Goal: Task Accomplishment & Management: Manage account settings

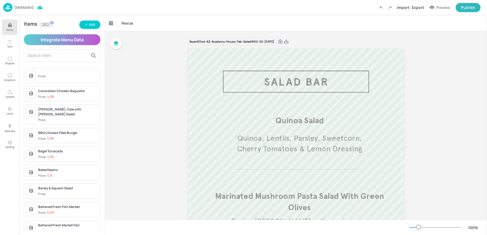
click at [18, 7] on p "Dashboard" at bounding box center [24, 7] width 19 height 4
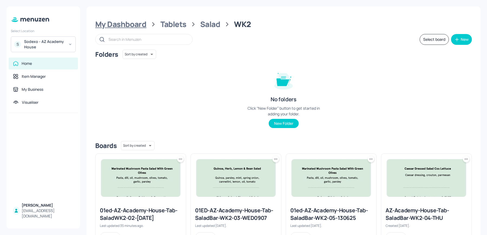
click at [115, 24] on div "My Dashboard" at bounding box center [120, 24] width 51 height 10
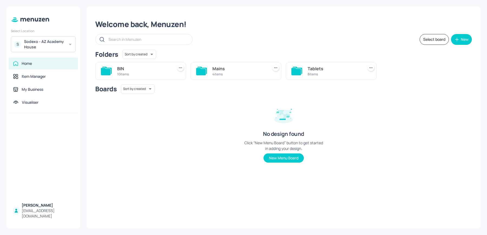
click at [212, 60] on div "Mains 4 items" at bounding box center [233, 69] width 95 height 22
click at [214, 70] on div "Mains" at bounding box center [239, 68] width 54 height 6
click at [420, 69] on div "WK1" at bounding box center [430, 68] width 54 height 6
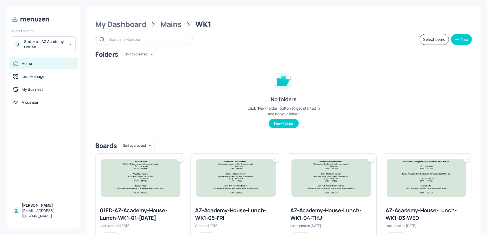
scroll to position [123, 0]
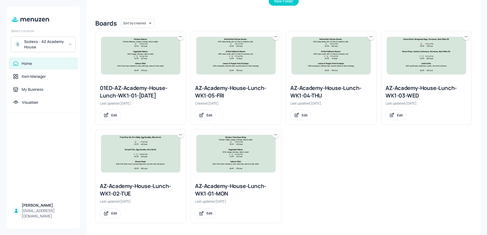
click at [117, 154] on img at bounding box center [140, 153] width 79 height 37
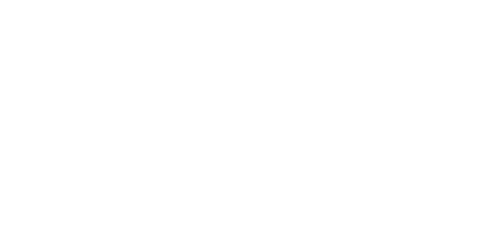
click at [117, 154] on div at bounding box center [243, 117] width 487 height 235
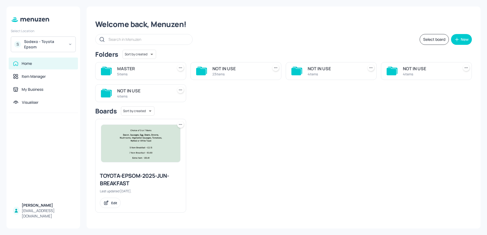
click at [134, 69] on div "MASTER" at bounding box center [144, 68] width 54 height 6
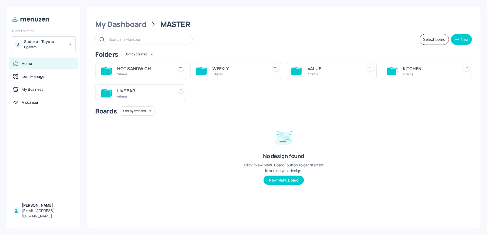
click at [430, 71] on div "KITCHEN" at bounding box center [430, 68] width 54 height 6
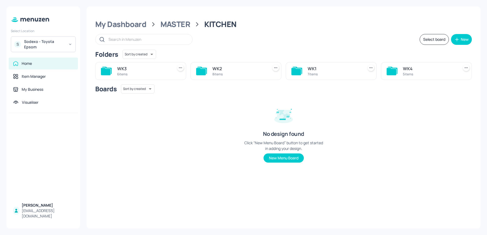
click at [321, 69] on div "WK1" at bounding box center [335, 68] width 54 height 6
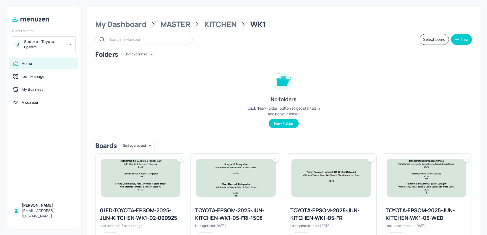
scroll to position [123, 0]
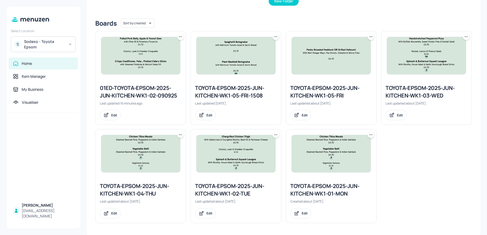
click at [231, 163] on img at bounding box center [235, 153] width 79 height 37
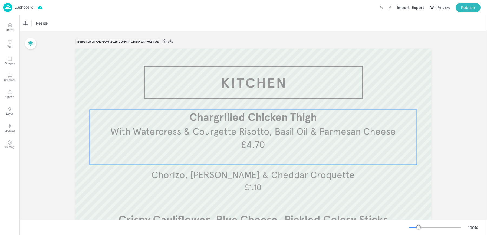
click at [231, 163] on div "With Watercress & Courgette Risotto, Basil Oil & Parmesan Cheese Chargrilled Ch…" at bounding box center [253, 137] width 327 height 55
click at [250, 101] on icon "Edit Item" at bounding box center [249, 101] width 5 height 4
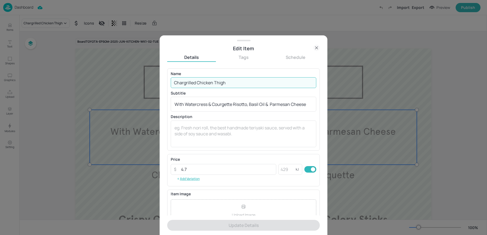
drag, startPoint x: 214, startPoint y: 82, endPoint x: 284, endPoint y: 88, distance: 70.3
click at [282, 88] on input "Chargrilled Chicken Thigh" at bounding box center [244, 82] width 146 height 11
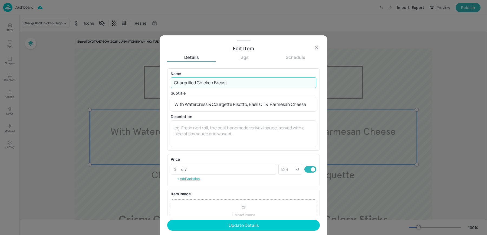
type input "Chargrilled Chicken Breast"
click at [167, 220] on button "Update Details" at bounding box center [243, 225] width 153 height 11
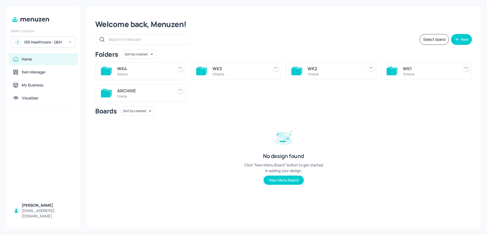
click at [323, 70] on div "WK2" at bounding box center [335, 68] width 54 height 6
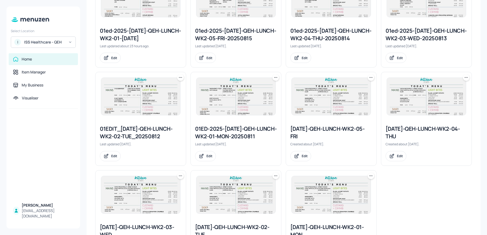
scroll to position [220, 0]
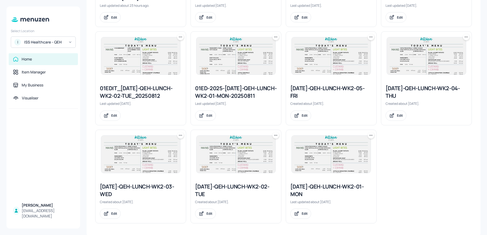
click at [276, 135] on icon at bounding box center [276, 135] width 1 height 1
click at [255, 155] on p "Duplicate" at bounding box center [248, 154] width 15 height 5
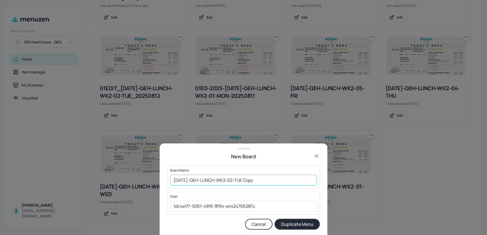
click at [171, 181] on input "2025-JUL-QEH-LUNCH-WK2-02-TUE Copy" at bounding box center [243, 180] width 147 height 11
drag, startPoint x: 259, startPoint y: 180, endPoint x: 290, endPoint y: 184, distance: 32.0
click at [290, 184] on input "01ed-2025-JUL-QEH-LUNCH-WK2-02-TUE Copy" at bounding box center [243, 180] width 147 height 11
type input "01ed-2025-JUL-QEH-LUNCH-WK2-02-TUE 090925"
click at [275, 219] on button "Duplicate Menu" at bounding box center [297, 224] width 45 height 11
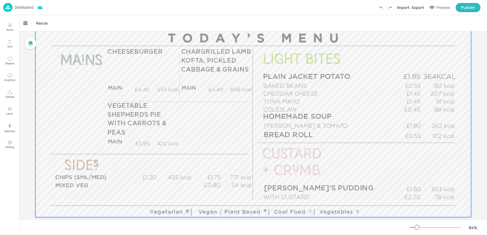
scroll to position [87, 0]
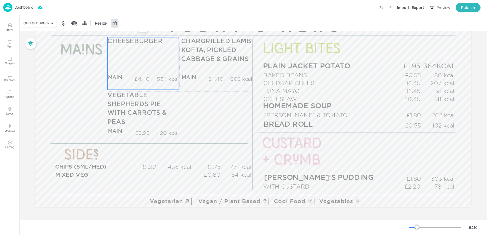
click at [140, 54] on div "CHEESEBURGER MAIN £4.40 534 kcal +SIDE £5.45 736 kcal" at bounding box center [142, 63] width 71 height 53
click at [34, 22] on div "CHEESEBURGER" at bounding box center [37, 23] width 26 height 5
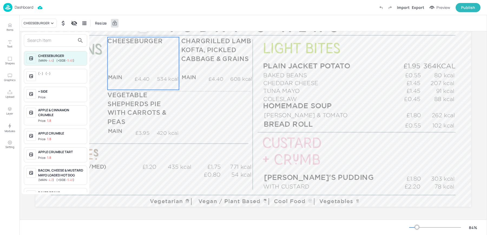
click at [53, 40] on input "text" at bounding box center [51, 40] width 48 height 9
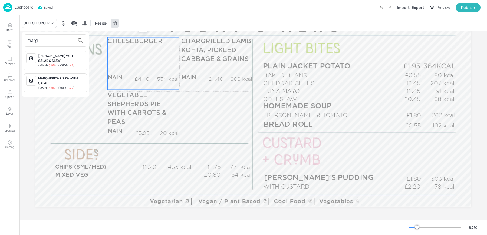
type input "marg"
click at [62, 87] on span "( +SIDE - 4.7 )" at bounding box center [66, 88] width 16 height 4
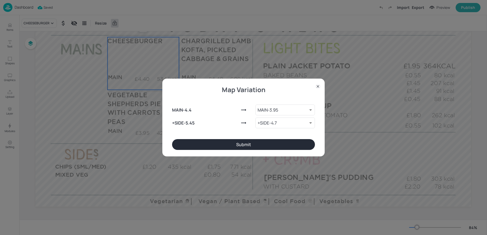
click at [240, 142] on button "Submit" at bounding box center [243, 144] width 143 height 11
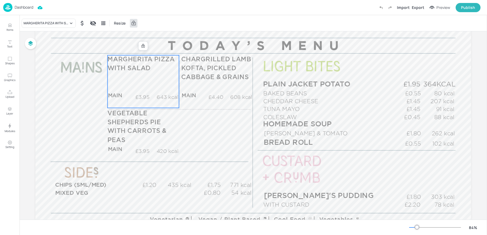
scroll to position [67, 0]
click at [145, 45] on div at bounding box center [143, 47] width 7 height 7
click at [137, 45] on icon "Edit Item" at bounding box center [139, 47] width 5 height 4
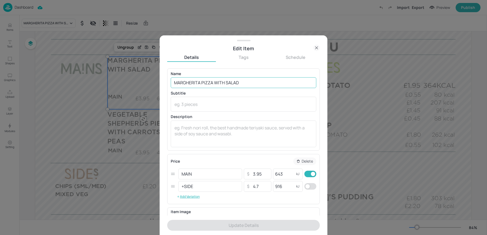
click at [225, 82] on input "MARGHERITA PIZZA WITH SALAD" at bounding box center [244, 82] width 146 height 11
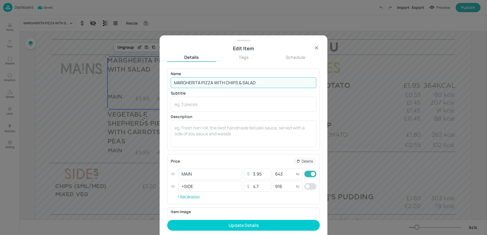
type input "MARGHERITA PIZZA WITH CHIPS & SALAD"
click at [167, 220] on button "Update Details" at bounding box center [243, 225] width 153 height 11
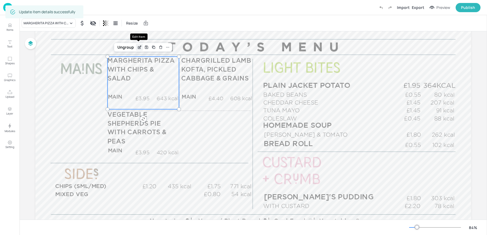
click at [137, 45] on icon "Edit Item" at bounding box center [139, 47] width 5 height 4
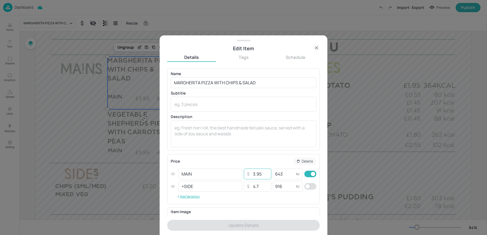
click at [262, 174] on input "3.95" at bounding box center [260, 174] width 19 height 11
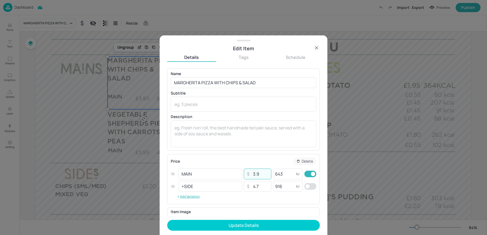
type input "3"
type input "5.40"
click at [287, 176] on input "643" at bounding box center [284, 174] width 22 height 11
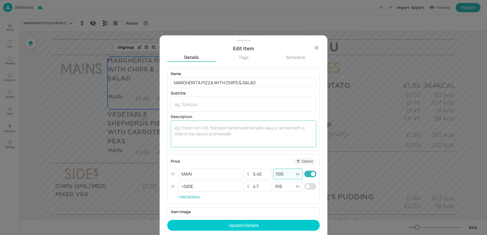
type input "1105"
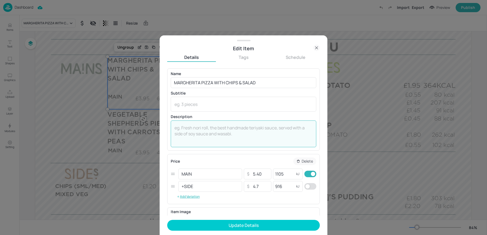
click at [226, 139] on textarea at bounding box center [243, 134] width 138 height 18
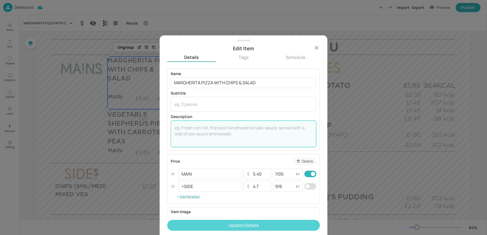
click at [217, 226] on button "Update Details" at bounding box center [243, 225] width 153 height 11
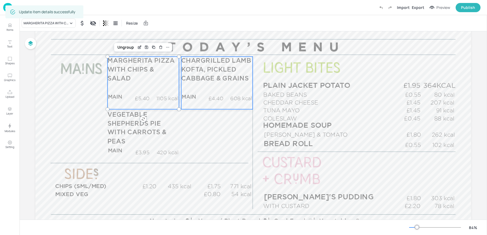
click at [207, 74] on p "CHARGRILLED LAMB KOFTA, PICKLED CABBAGE & GRAINS" at bounding box center [216, 70] width 71 height 27
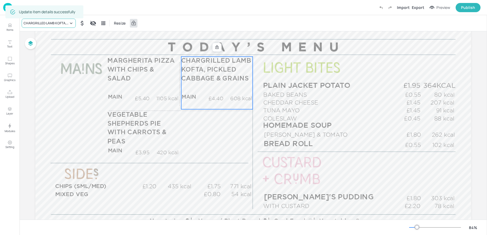
click at [55, 24] on div "CHARGRILLED LAMB KOFTA, PICKLED CABBAGE & GRAINS" at bounding box center [46, 23] width 45 height 5
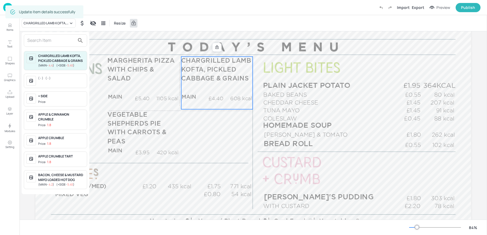
click at [48, 38] on input "text" at bounding box center [51, 40] width 48 height 9
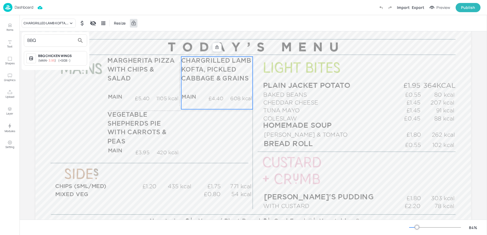
click at [45, 42] on input "BBQ" at bounding box center [51, 40] width 48 height 9
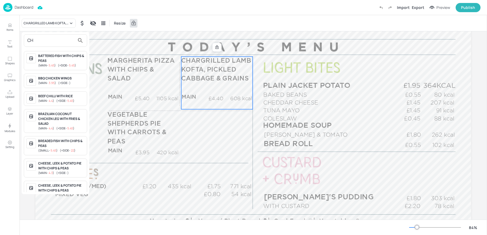
type input "C"
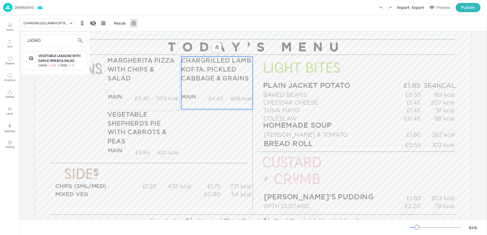
type input "LASAG"
click at [8, 29] on div at bounding box center [243, 117] width 487 height 235
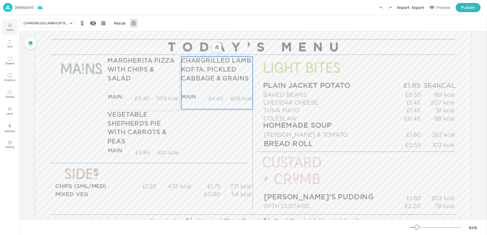
click at [11, 29] on p "Items" at bounding box center [9, 30] width 7 height 4
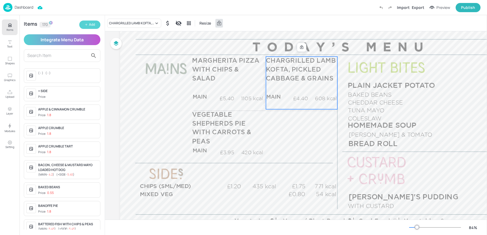
click at [90, 21] on button "Add" at bounding box center [89, 25] width 21 height 8
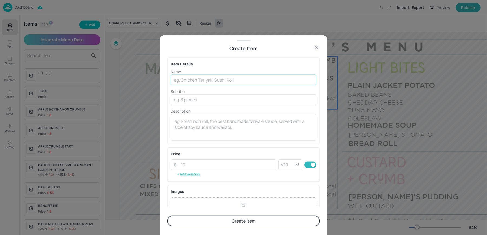
click at [208, 84] on input "text" at bounding box center [244, 80] width 146 height 11
type input "BBQ PULLED PORK WITH RICE"
click at [188, 178] on div "Price ​ ​ kJ ​ Add Variation" at bounding box center [243, 165] width 153 height 34
click at [187, 174] on button "Add Variation" at bounding box center [188, 174] width 35 height 8
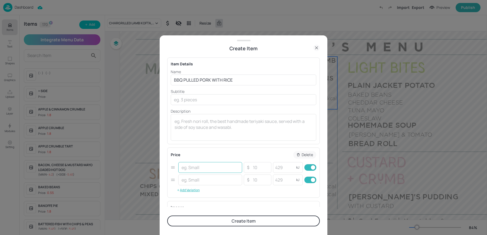
click at [189, 167] on input "text" at bounding box center [210, 167] width 64 height 11
type input "MAINS"
click at [193, 179] on input "text" at bounding box center [210, 180] width 64 height 11
type input "_"
type input "S"
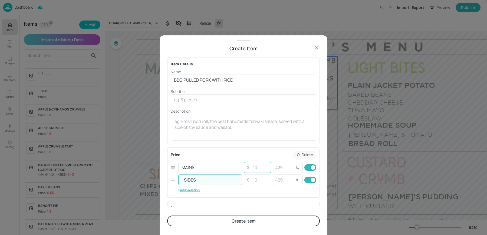
type input "+SIDES"
click at [251, 167] on input "number" at bounding box center [260, 167] width 19 height 11
type input "5.45"
type input "728"
click at [257, 177] on input "number" at bounding box center [260, 180] width 19 height 11
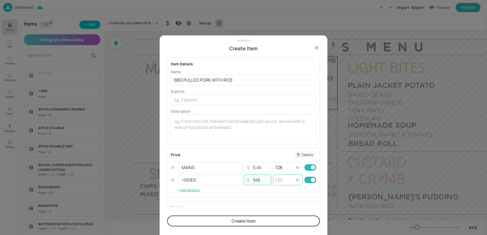
type input "545"
click at [287, 181] on input "number" at bounding box center [284, 180] width 22 height 11
type input "728"
click at [245, 219] on button "Create Item" at bounding box center [243, 221] width 153 height 11
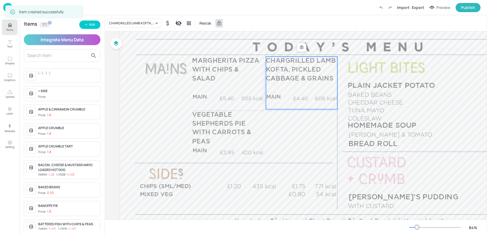
click at [86, 32] on div "Items 171 Add Integrate Menu Data ( - ) ( - ) + SIDE Price: APPLE & CINNAMON CR…" at bounding box center [61, 125] width 85 height 220
click at [86, 27] on button "Add" at bounding box center [89, 25] width 21 height 8
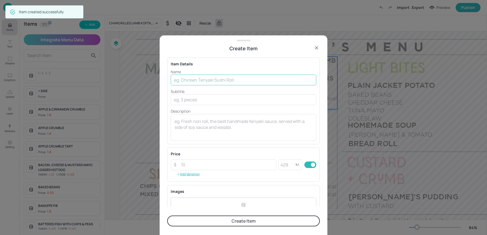
click at [187, 77] on input "text" at bounding box center [244, 80] width 146 height 11
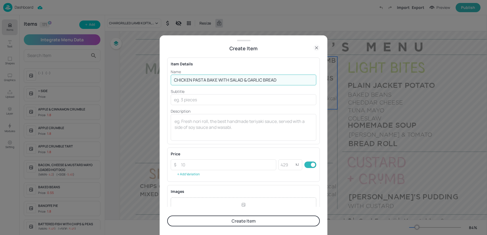
type input "CHICKEN PASTA BAKE WITH SALAD & GARLIC BREAD"
click at [192, 174] on button "Add Variation" at bounding box center [188, 174] width 35 height 8
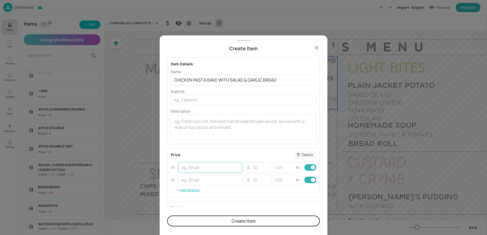
click at [195, 168] on input "text" at bounding box center [210, 167] width 64 height 11
type input "MAINS"
click at [199, 183] on input "text" at bounding box center [210, 180] width 64 height 11
type input "+SIDE"
click at [211, 169] on input "MAINS" at bounding box center [210, 167] width 64 height 11
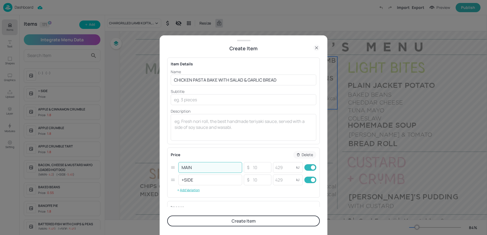
type input "MAIN"
type input "5.45"
type input "887"
click at [257, 184] on input "number" at bounding box center [260, 180] width 19 height 11
type input "5.45"
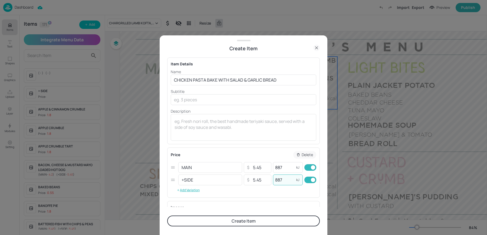
type input "887"
click at [218, 217] on button "Create Item" at bounding box center [243, 221] width 153 height 11
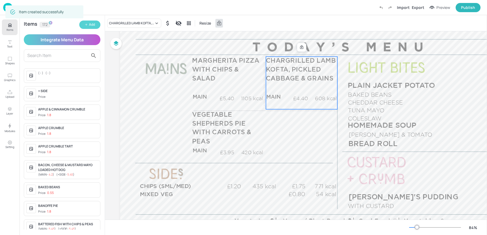
click at [91, 24] on div "Add" at bounding box center [92, 24] width 6 height 5
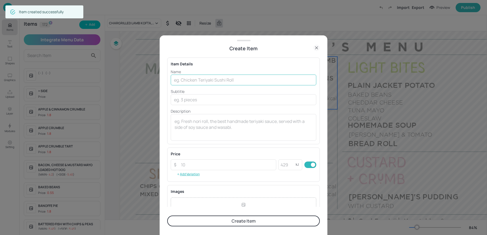
click at [187, 80] on input "text" at bounding box center [244, 80] width 146 height 11
type input "BEEF LASAGNE"
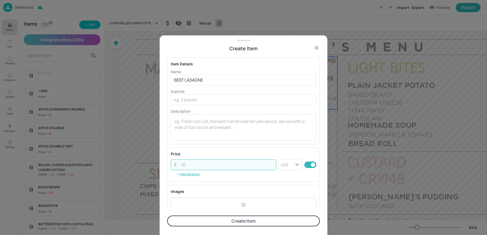
click at [192, 164] on input "number" at bounding box center [227, 165] width 98 height 11
click at [192, 176] on button "Add Variation" at bounding box center [188, 174] width 35 height 8
click at [191, 166] on input "text" at bounding box center [210, 167] width 64 height 11
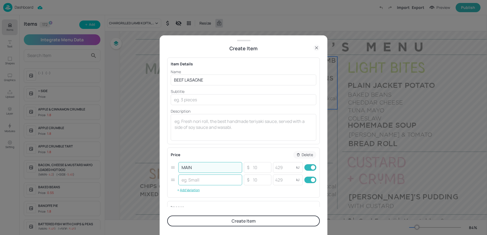
type input "MAIN"
click at [195, 181] on input "text" at bounding box center [210, 180] width 64 height 11
type input "+SIDE"
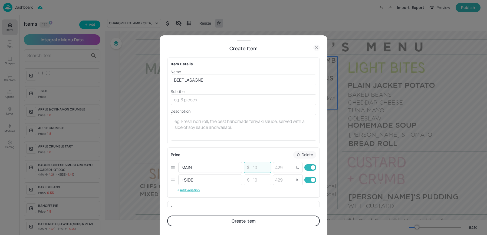
click at [257, 166] on input "number" at bounding box center [260, 167] width 19 height 11
click at [213, 82] on input "BEEF LASAGNE" at bounding box center [244, 80] width 146 height 11
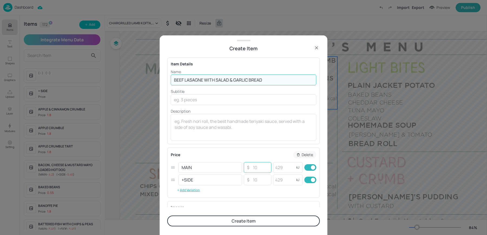
type input "BEEF LASAGNE WITH SALAD & GARLIC BREAD"
click at [259, 166] on input "number" at bounding box center [260, 167] width 19 height 11
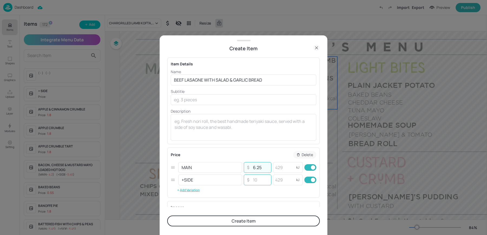
type input "6.25"
click at [259, 184] on input "number" at bounding box center [260, 180] width 19 height 11
type input "625"
click at [279, 167] on input "number" at bounding box center [284, 167] width 22 height 11
type input "907"
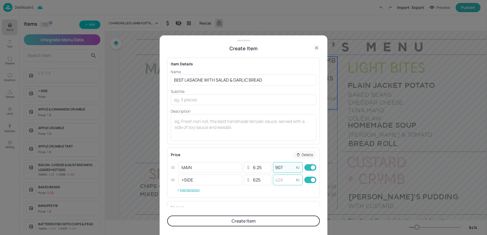
click at [292, 182] on input "number" at bounding box center [284, 180] width 22 height 11
type input "907"
click at [167, 216] on button "Create Item" at bounding box center [243, 221] width 153 height 11
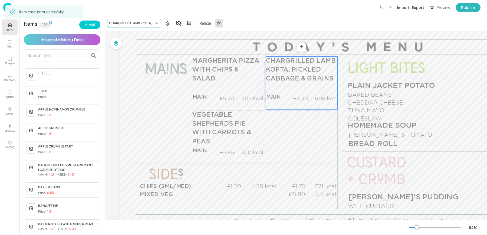
click at [123, 22] on div "CHARGRILLED LAMB KOFTA, PICKLED CABBAGE & GRAINS" at bounding box center [131, 23] width 45 height 5
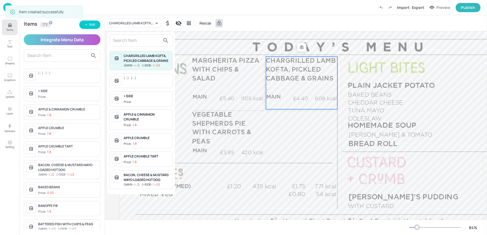
click at [137, 39] on input "text" at bounding box center [137, 40] width 48 height 9
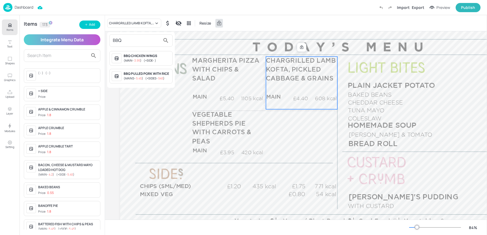
type input "BBQ"
click at [152, 78] on span "( +SIDES - 545 )" at bounding box center [154, 78] width 19 height 4
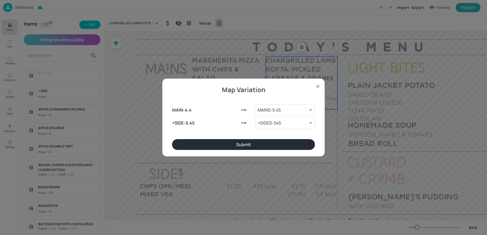
click at [235, 143] on button "Submit" at bounding box center [243, 144] width 143 height 11
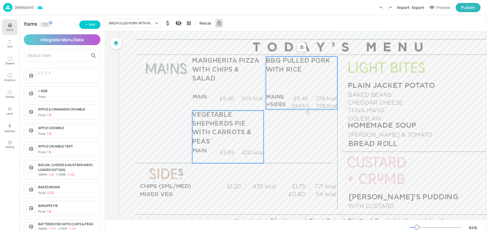
click at [222, 132] on span "VEGETABLE SHEPHERDS PIE WITH CARROTS & PEAS" at bounding box center [221, 128] width 59 height 33
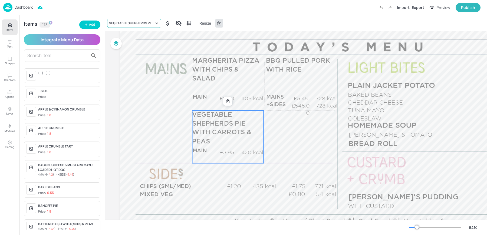
click at [135, 22] on div "VEGETABLE SHEPHERDS PIE WITH CARROTS & PEAS" at bounding box center [131, 23] width 45 height 5
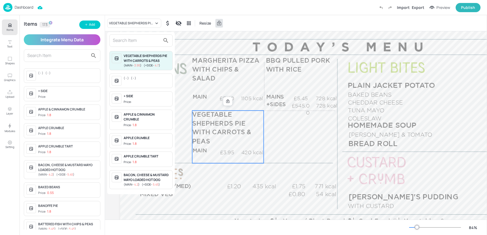
click at [134, 41] on input "text" at bounding box center [137, 40] width 48 height 9
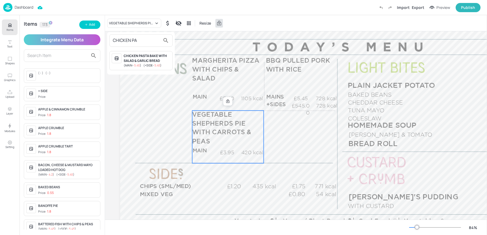
type input "CHICKEN PA"
click at [144, 64] on span "( +SIDE - 5.45 )" at bounding box center [152, 65] width 18 height 4
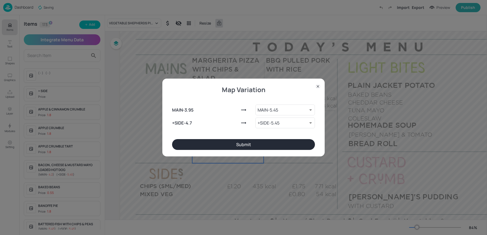
click at [272, 147] on button "Submit" at bounding box center [243, 144] width 143 height 11
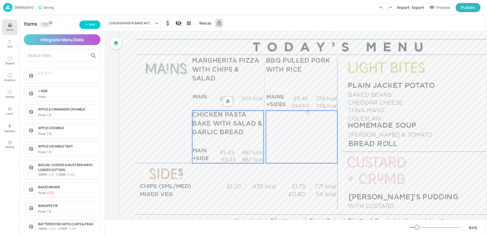
click at [314, 147] on div "£0.00 kcal £0.00 kcal" at bounding box center [301, 137] width 71 height 53
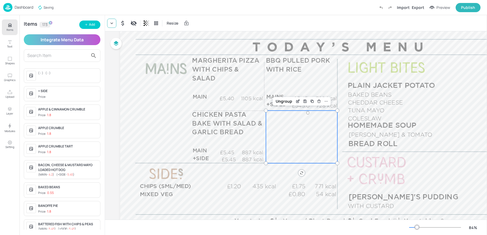
click at [114, 27] on div at bounding box center [111, 23] width 9 height 9
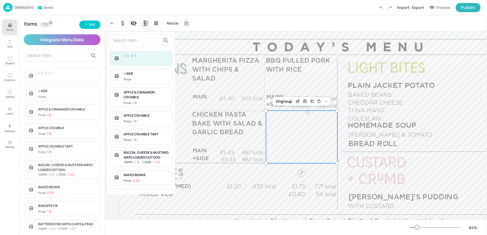
click at [130, 41] on input "text" at bounding box center [137, 40] width 48 height 9
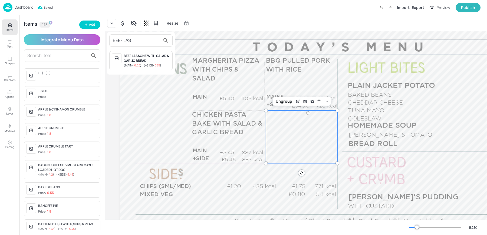
type input "BEEF LAS"
click at [137, 56] on div "BEEF LASAGNE WITH SALAD & GARLIC BREAD" at bounding box center [147, 59] width 47 height 10
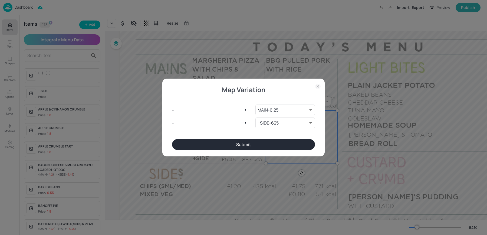
click at [243, 143] on button "Submit" at bounding box center [243, 144] width 143 height 11
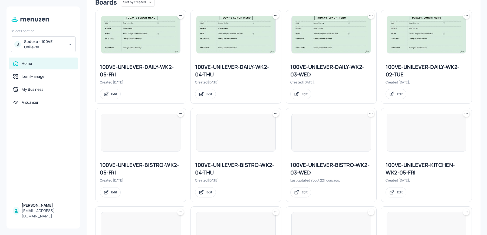
scroll to position [146, 0]
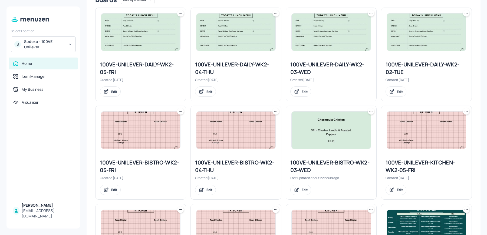
click at [393, 67] on div "100VE-UNILEVER-DAILY-WK2-02-TUE" at bounding box center [426, 68] width 82 height 15
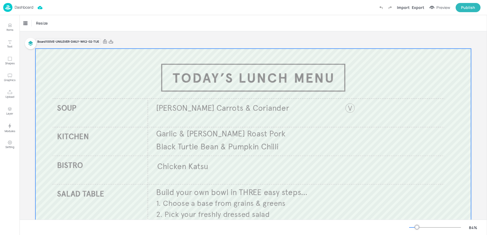
scroll to position [87, 0]
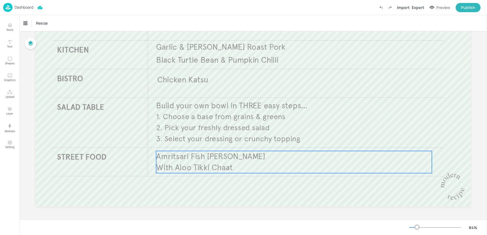
click at [213, 166] on span "With Aloo Tikki Chaat" at bounding box center [194, 168] width 77 height 10
click at [287, 143] on div "Edit Item" at bounding box center [290, 141] width 7 height 7
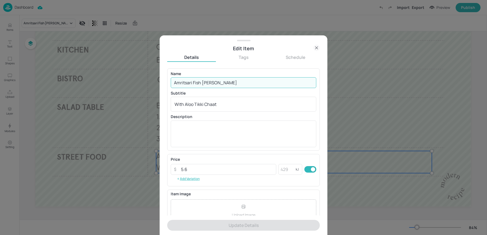
click at [194, 81] on input "Amritsari Fish Curry" at bounding box center [244, 82] width 146 height 11
click at [226, 86] on input "Amritsari Fish Curry" at bounding box center [244, 82] width 146 height 11
click at [213, 87] on input "Amritsari Fish Curry" at bounding box center [244, 82] width 146 height 11
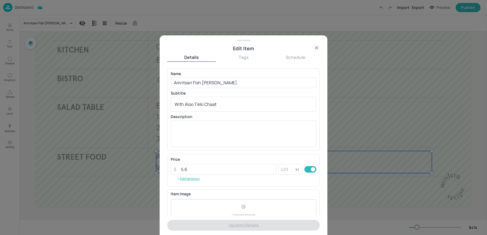
click at [316, 47] on icon at bounding box center [316, 48] width 6 height 6
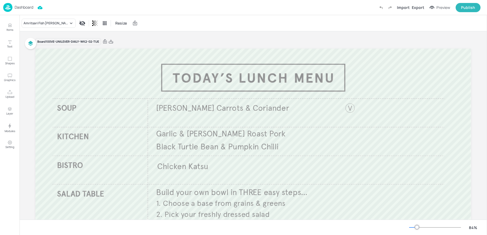
click at [209, 38] on div "Board 100VE-UNILEVER-DAILY-WK2-02-TUE" at bounding box center [252, 42] width 435 height 8
click at [7, 9] on img at bounding box center [7, 7] width 9 height 9
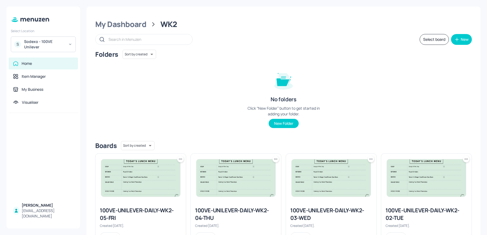
click at [44, 51] on div "S Sodexo - 100VE Unilever" at bounding box center [43, 45] width 65 height 16
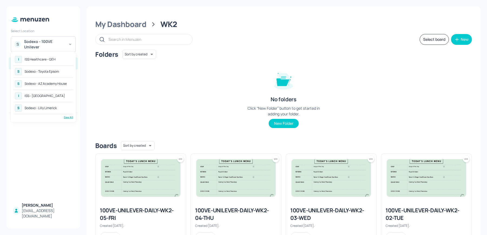
click at [66, 117] on div "See All" at bounding box center [44, 117] width 60 height 4
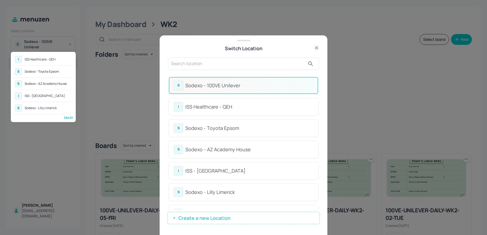
click at [209, 68] on div at bounding box center [243, 117] width 487 height 235
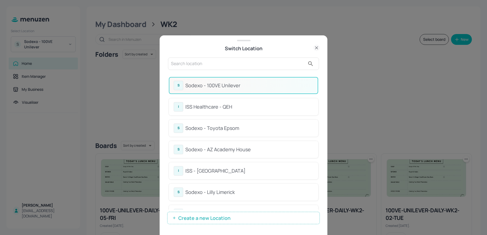
click at [209, 68] on div at bounding box center [243, 117] width 487 height 235
click at [193, 60] on input "text" at bounding box center [238, 64] width 134 height 9
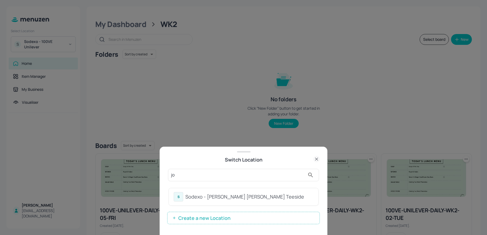
type input "j"
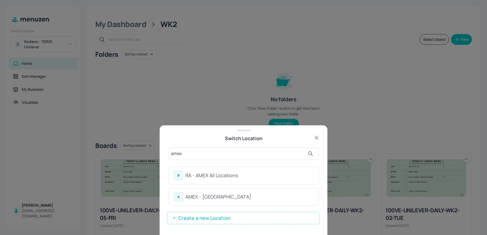
type input "amex"
click at [224, 173] on div "RA - AMEX All Locations" at bounding box center [249, 175] width 128 height 7
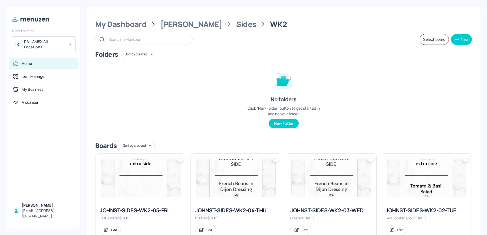
click at [202, 29] on div "My Dashboard [PERSON_NAME] St Sides WK2 Select board New Folders Sort by create…" at bounding box center [284, 174] width 394 height 337
click at [173, 21] on div "[PERSON_NAME]" at bounding box center [191, 24] width 62 height 10
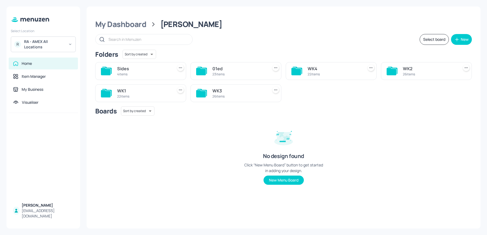
click at [232, 94] on div "26 items" at bounding box center [239, 96] width 54 height 5
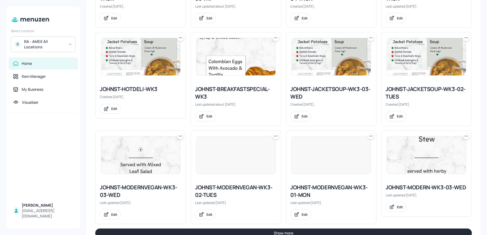
scroll to position [521, 0]
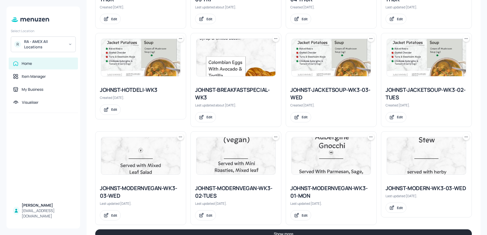
click at [260, 230] on button "Show more" at bounding box center [283, 234] width 376 height 9
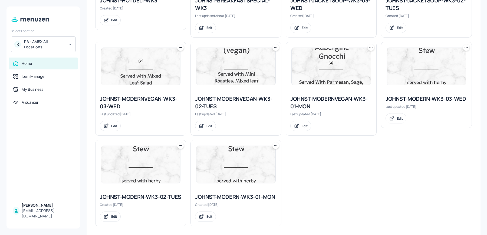
scroll to position [610, 0]
click at [273, 46] on icon at bounding box center [275, 47] width 5 height 5
click at [255, 64] on div "Duplicate" at bounding box center [254, 65] width 43 height 9
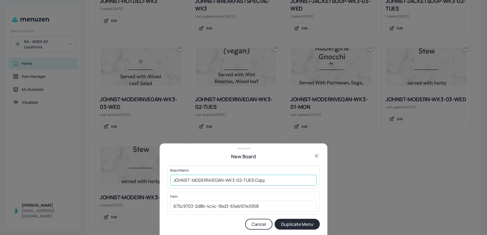
click at [173, 180] on input "JOHNST-MODERNVEGAN-WK3-02-TUES Copy" at bounding box center [243, 180] width 147 height 11
drag, startPoint x: 264, startPoint y: 180, endPoint x: 295, endPoint y: 180, distance: 31.1
click at [295, 180] on input "01ed-JOHNST-MODERNVEGAN-WK3-02-TUES Copy" at bounding box center [243, 180] width 147 height 11
type input "01ed-JOHNST-MODERNVEGAN-WK3-02-[DATE]"
click at [275, 219] on button "Duplicate Menu" at bounding box center [297, 224] width 45 height 11
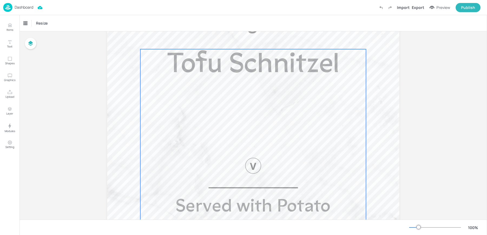
scroll to position [125, 0]
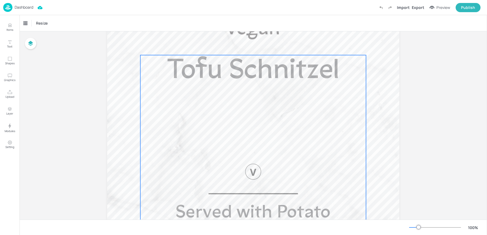
click at [242, 109] on div "Tofu Schnitzel Served with Potato Salad, and [PERSON_NAME] & [PERSON_NAME] Slaw" at bounding box center [253, 178] width 226 height 246
click at [247, 47] on icon "Edit Item" at bounding box center [249, 46] width 5 height 4
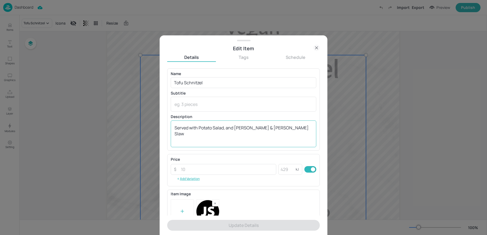
click at [212, 126] on textarea "Served with Potato Salad, and Fennel & Dill Slaw" at bounding box center [243, 134] width 138 height 18
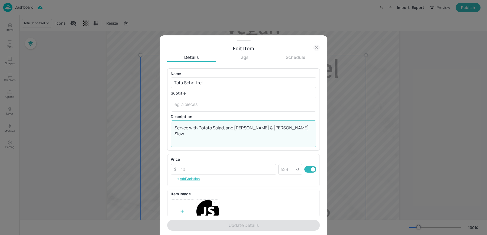
click at [212, 126] on textarea "Served with Potato Salad, and Fennel & Dill Slaw" at bounding box center [243, 134] width 138 height 18
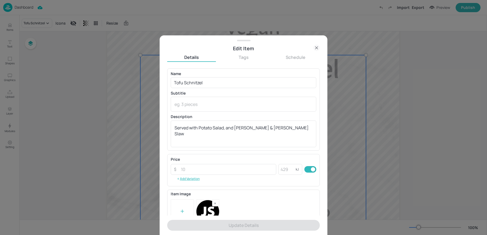
click at [317, 46] on icon at bounding box center [316, 48] width 6 height 6
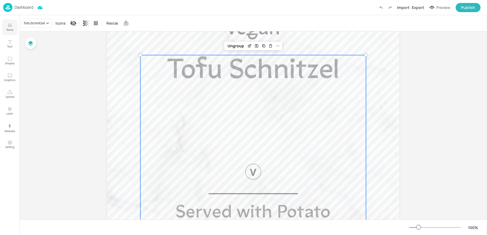
click at [9, 24] on icon "Items" at bounding box center [9, 25] width 5 height 5
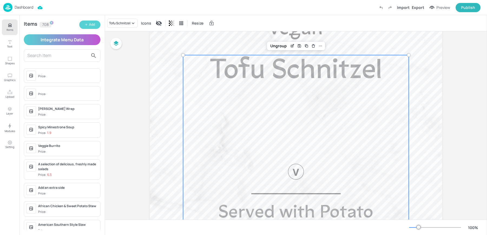
click at [99, 25] on button "Add" at bounding box center [89, 25] width 21 height 8
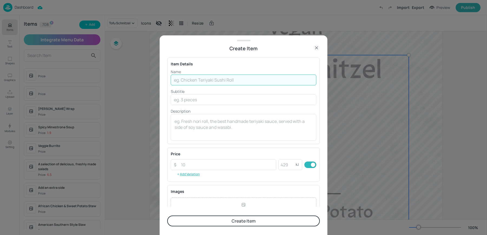
click at [196, 81] on input "text" at bounding box center [244, 80] width 146 height 11
type input "Quorn"
click at [184, 121] on textarea at bounding box center [243, 127] width 138 height 18
paste textarea "Served with Potato Salad, and Fennel & Dill Slaw"
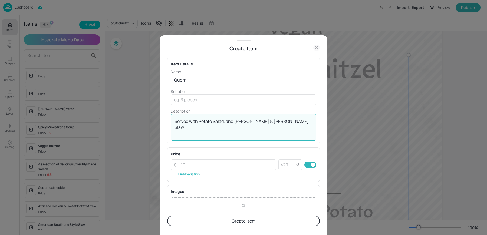
type textarea "Served with Potato Salad, and Fennel & Dill Slaw"
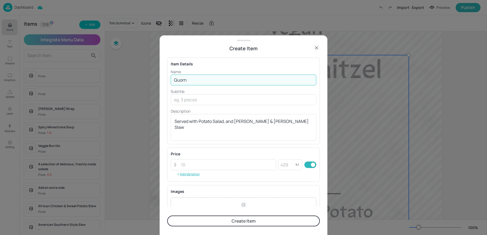
click at [194, 78] on input "Quorn" at bounding box center [244, 80] width 146 height 11
type input "Quorn Schnitzel"
click at [238, 223] on button "Create Item" at bounding box center [243, 221] width 153 height 11
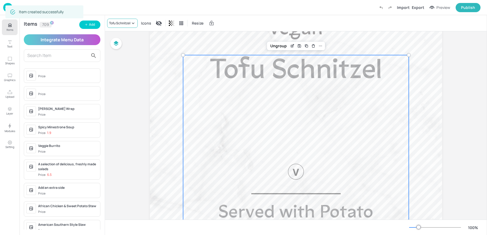
click at [121, 23] on div "Tofu Schnitzel" at bounding box center [119, 23] width 21 height 5
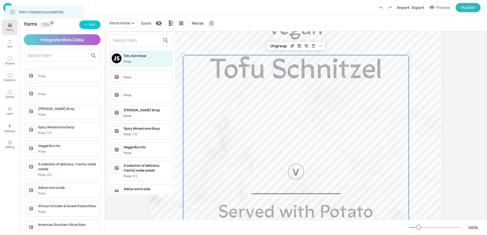
click at [123, 40] on input "text" at bounding box center [137, 40] width 48 height 9
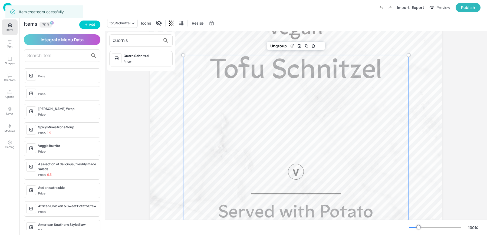
type input "quorn s"
click at [132, 55] on div "Quorn Schnitzel" at bounding box center [147, 56] width 47 height 5
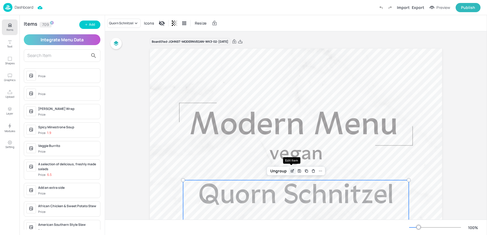
click at [292, 171] on icon "Edit Item" at bounding box center [293, 171] width 2 height 2
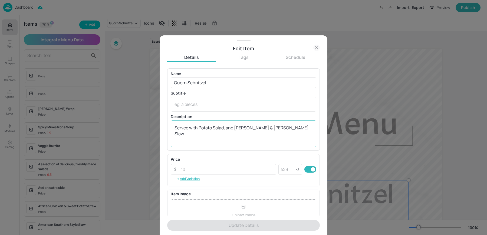
click at [226, 130] on textarea "Served with Potato Salad, and Fennel & Dill Slaw" at bounding box center [243, 134] width 138 height 18
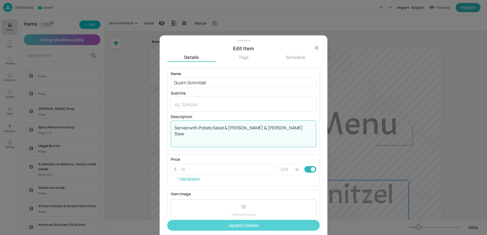
type textarea "Served with Potato Salad & Fennel & Dill Slaw"
click at [212, 225] on button "Update Details" at bounding box center [243, 225] width 153 height 11
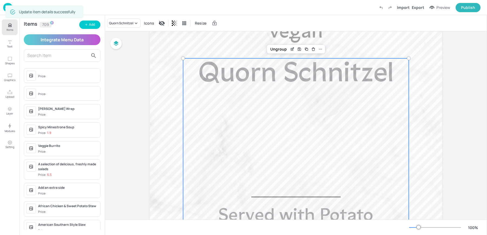
scroll to position [124, 0]
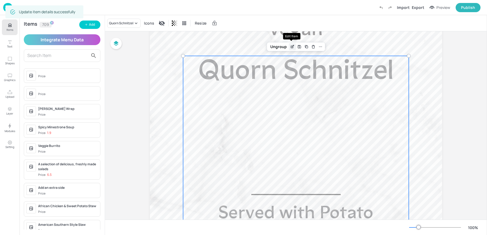
click at [292, 45] on icon "Edit Item" at bounding box center [292, 47] width 5 height 4
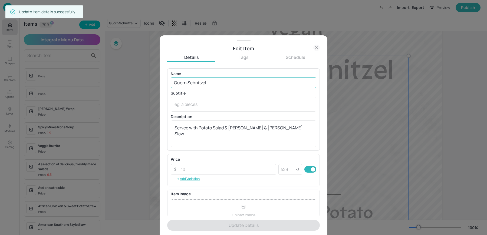
scroll to position [52, 0]
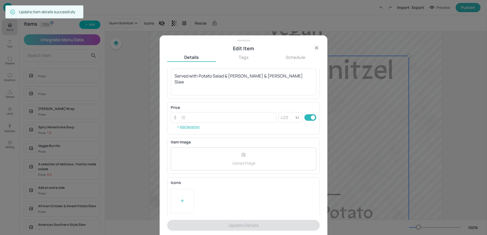
click at [184, 203] on div at bounding box center [182, 201] width 5 height 8
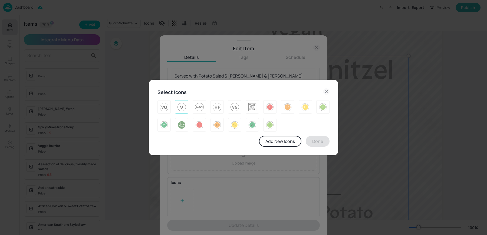
click at [180, 108] on img at bounding box center [181, 107] width 8 height 9
click at [323, 144] on button "Done" at bounding box center [318, 141] width 24 height 11
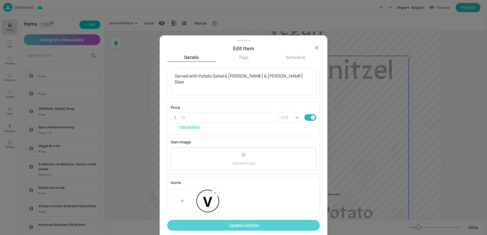
click at [207, 224] on button "Update Details" at bounding box center [243, 225] width 153 height 11
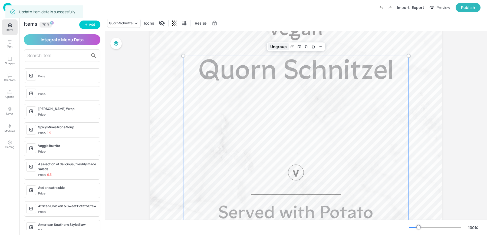
click at [279, 48] on div "Ungroup" at bounding box center [278, 46] width 21 height 7
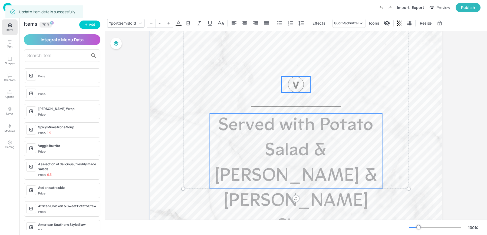
scroll to position [229, 0]
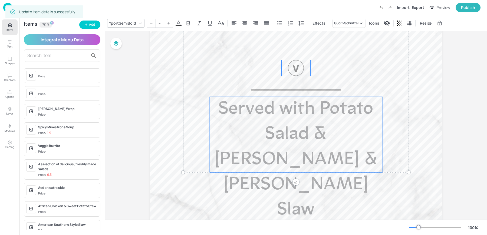
click at [291, 64] on div at bounding box center [296, 68] width 16 height 16
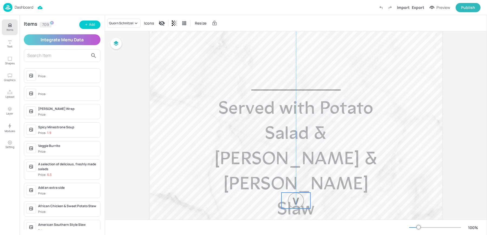
drag, startPoint x: 292, startPoint y: 67, endPoint x: 290, endPoint y: 199, distance: 132.8
click at [290, 199] on div at bounding box center [296, 201] width 16 height 16
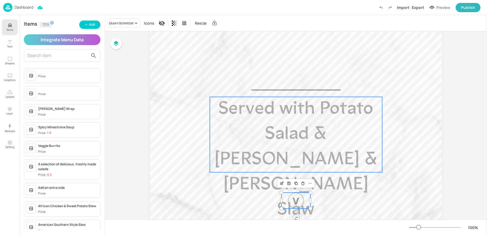
click at [248, 141] on span "Served with Potato Salad & Fennel & Dill Slaw" at bounding box center [295, 159] width 163 height 119
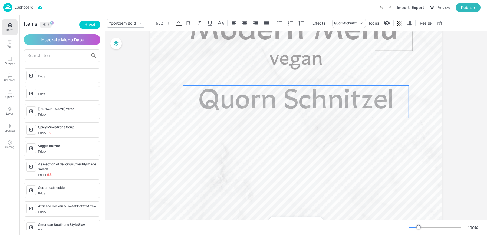
scroll to position [94, 0]
click at [230, 97] on span "Quorn Schnitzel" at bounding box center [295, 103] width 195 height 28
type input "--"
click at [277, 80] on div "Group" at bounding box center [295, 77] width 53 height 9
click at [275, 76] on div "Group" at bounding box center [278, 77] width 16 height 7
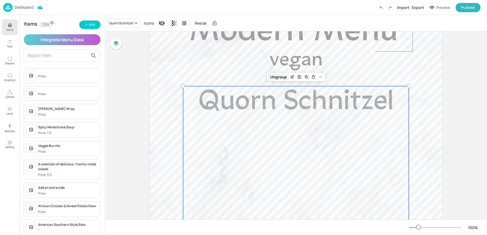
click at [273, 76] on div "Ungroup" at bounding box center [278, 77] width 21 height 7
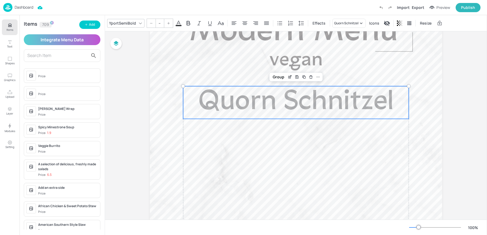
click at [269, 96] on span "Quorn Schnitzel" at bounding box center [295, 103] width 195 height 28
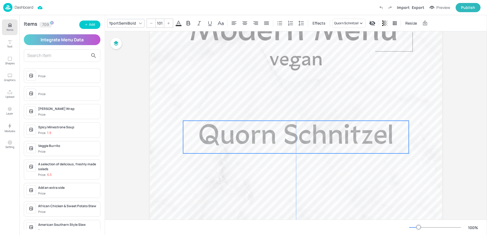
drag, startPoint x: 279, startPoint y: 102, endPoint x: 280, endPoint y: 137, distance: 34.6
click at [280, 137] on span "Quorn Schnitzel" at bounding box center [295, 137] width 195 height 28
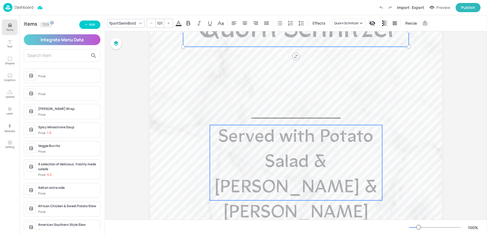
click at [268, 166] on span "Served with Potato Salad & Fennel & Dill Slaw" at bounding box center [295, 187] width 163 height 119
type input "--"
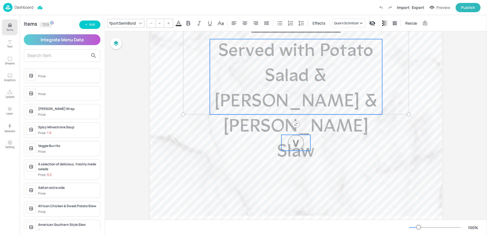
click at [291, 148] on div at bounding box center [296, 143] width 16 height 16
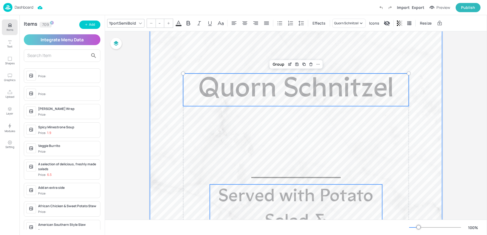
scroll to position [137, 0]
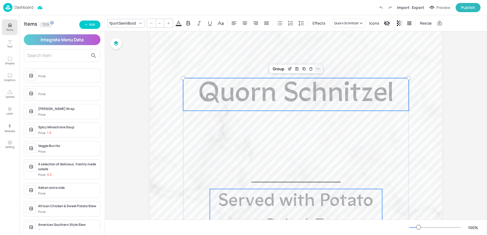
click at [316, 68] on icon at bounding box center [318, 69] width 4 height 4
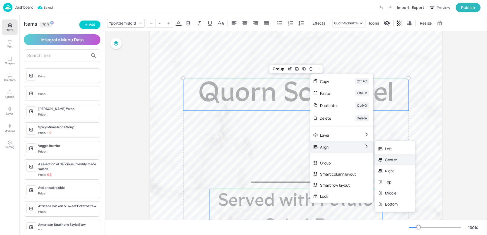
click at [390, 158] on div "Center" at bounding box center [391, 160] width 13 height 6
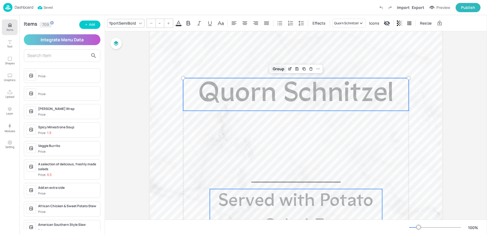
click at [275, 68] on div "Group" at bounding box center [278, 68] width 16 height 7
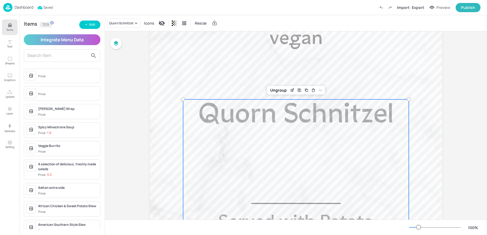
scroll to position [0, 0]
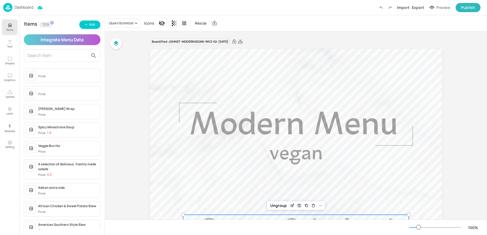
click at [242, 43] on icon at bounding box center [240, 41] width 4 height 4
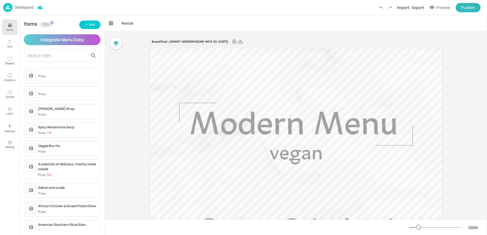
click at [25, 14] on div "Dashboard Import Export Preview Publish" at bounding box center [241, 7] width 477 height 15
click at [18, 8] on p "Dashboard" at bounding box center [24, 7] width 19 height 4
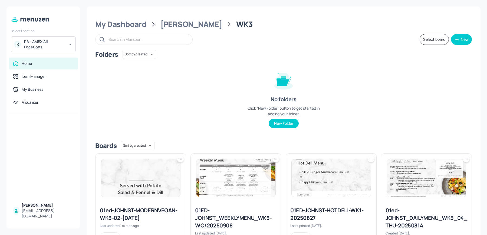
click at [52, 33] on div "Select Location" at bounding box center [43, 31] width 65 height 5
click at [42, 43] on div "RA - AMEX All Locations" at bounding box center [44, 44] width 41 height 11
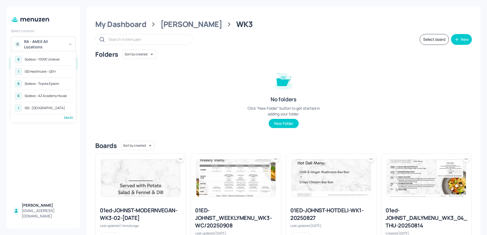
click at [41, 62] on div "S Sodexo - 100VE Unilever" at bounding box center [44, 60] width 60 height 10
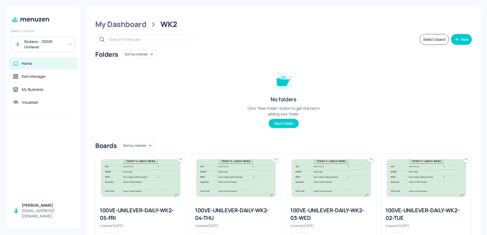
click at [120, 25] on div "My Dashboard" at bounding box center [120, 24] width 51 height 10
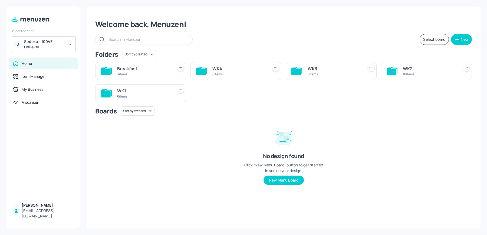
click at [408, 80] on div "Breakfast 3 items WK4 0 items WK3 0 items WK2 18 items WK1 6 items" at bounding box center [281, 80] width 381 height 44
click at [403, 75] on div "18 items" at bounding box center [430, 74] width 54 height 5
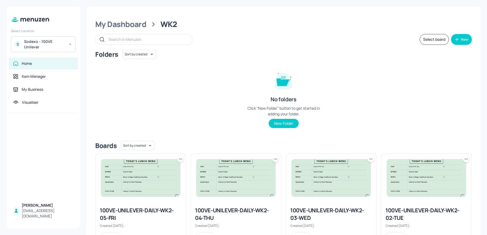
scroll to position [416, 0]
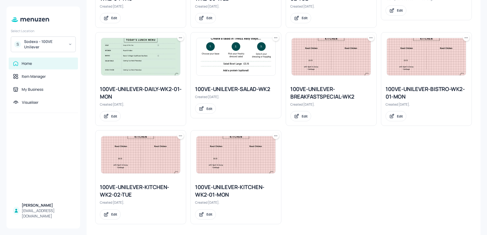
click at [229, 72] on img at bounding box center [235, 56] width 79 height 37
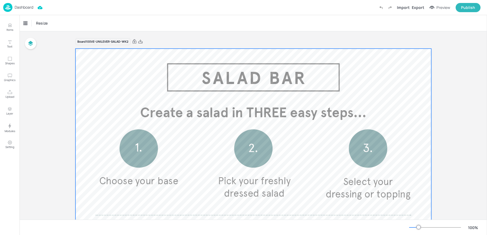
scroll to position [134, 0]
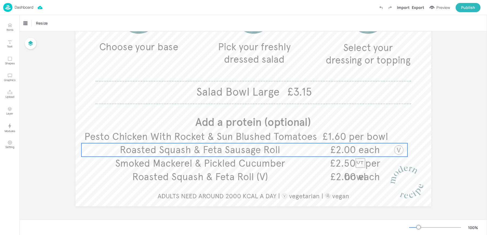
click at [335, 152] on span "£2.00 each" at bounding box center [354, 150] width 49 height 12
click at [241, 132] on icon "Edit Item" at bounding box center [240, 134] width 5 height 4
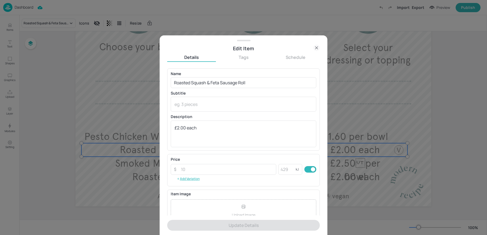
click at [315, 48] on icon at bounding box center [316, 48] width 6 height 6
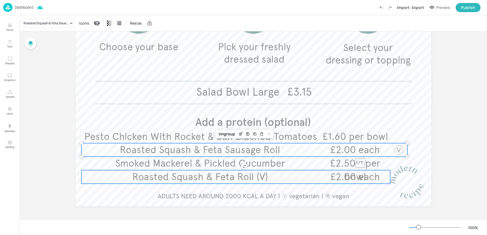
click at [339, 171] on span "£2.00 each" at bounding box center [354, 177] width 49 height 12
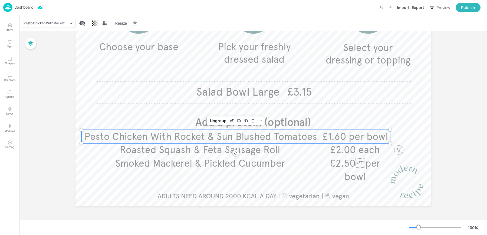
click at [334, 143] on p "£1.60 per bowl" at bounding box center [355, 137] width 70 height 14
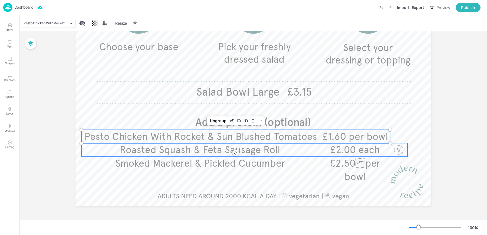
click at [333, 152] on span "£2.00 each" at bounding box center [354, 150] width 49 height 12
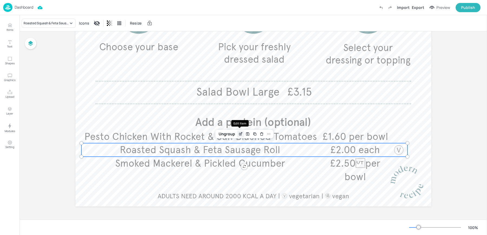
click at [239, 133] on icon "Edit Item" at bounding box center [240, 134] width 2 height 2
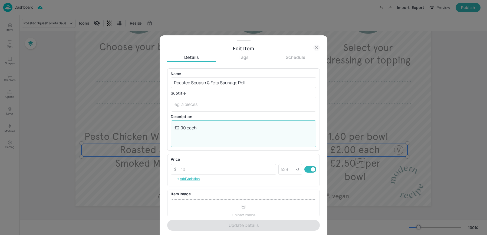
drag, startPoint x: 187, startPoint y: 128, endPoint x: 219, endPoint y: 129, distance: 32.2
click at [214, 128] on textarea "£2.00 each" at bounding box center [243, 134] width 138 height 18
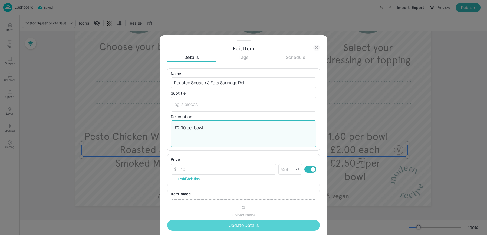
type textarea "£2.00 per bowl"
click at [206, 228] on button "Update Details" at bounding box center [243, 225] width 153 height 11
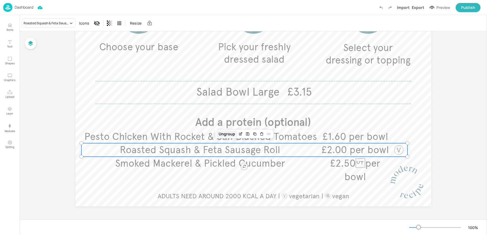
click at [228, 135] on div "Ungroup" at bounding box center [226, 134] width 21 height 7
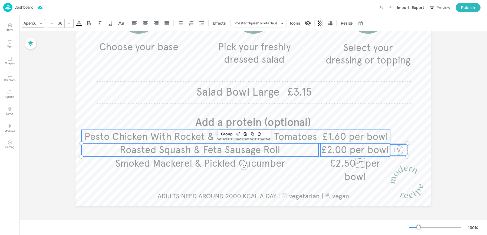
click at [188, 134] on span "Pesto Chicken With Rocket & Sun Blushed Tomatoes" at bounding box center [200, 137] width 233 height 12
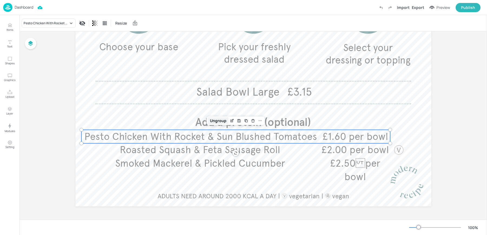
click at [212, 120] on div "Ungroup" at bounding box center [218, 120] width 21 height 7
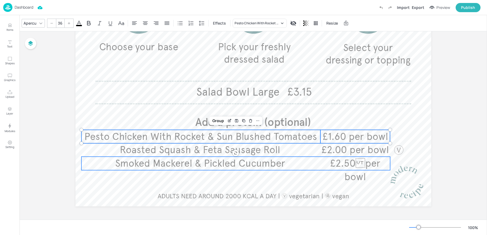
click at [184, 162] on span "Smoked Mackerel & Pickled Cucumber" at bounding box center [200, 164] width 170 height 12
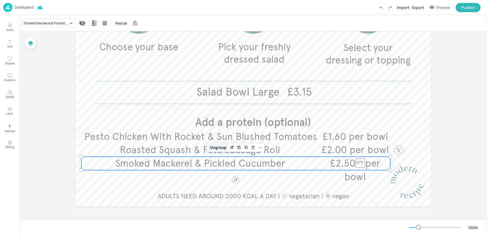
click at [214, 148] on div "Ungroup" at bounding box center [218, 147] width 21 height 7
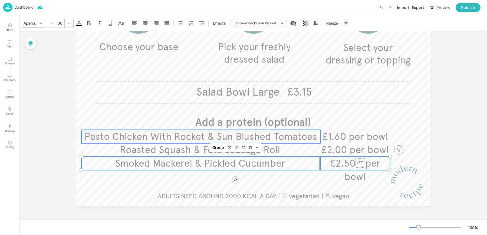
click at [167, 136] on span "Pesto Chicken With Rocket & Sun Blushed Tomatoes" at bounding box center [200, 137] width 233 height 12
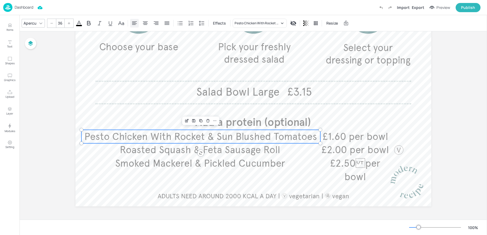
click at [130, 22] on div at bounding box center [134, 23] width 9 height 9
click at [163, 150] on span "Roasted Squash & Feta Sausage Roll" at bounding box center [200, 150] width 160 height 12
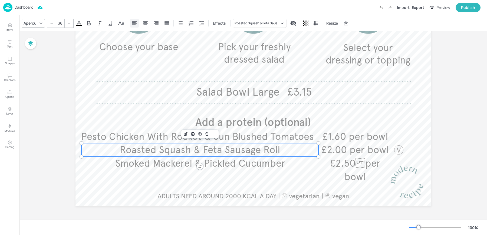
click at [131, 21] on icon at bounding box center [134, 23] width 6 height 6
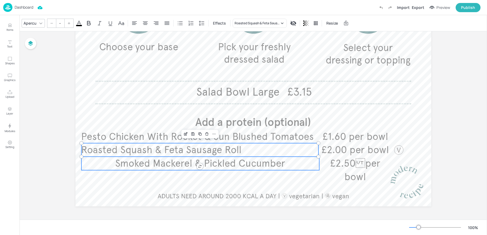
type input "36"
click at [144, 163] on span "Smoked Mackerel & Pickled Cucumber" at bounding box center [200, 164] width 170 height 12
click at [133, 23] on icon at bounding box center [134, 23] width 6 height 6
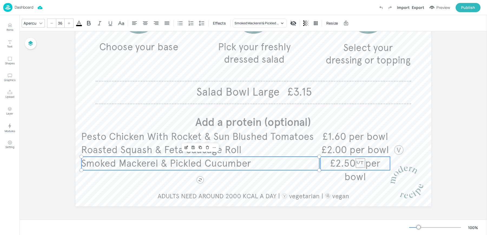
click at [364, 162] on span "£2.50per bowl" at bounding box center [355, 170] width 50 height 25
click at [217, 147] on div "Group" at bounding box center [218, 147] width 16 height 7
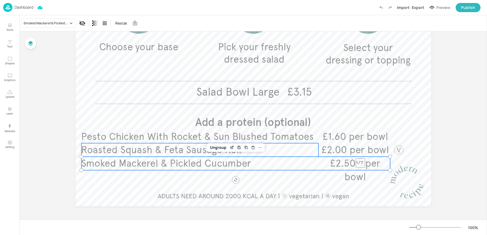
click at [183, 148] on span "Roasted Squash & Feta Sausage Roll" at bounding box center [161, 150] width 160 height 12
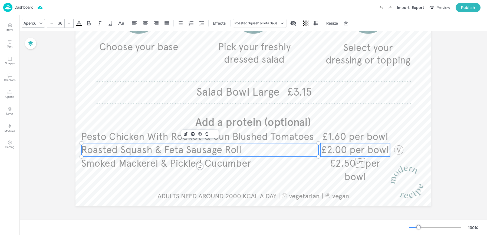
click at [367, 150] on span "£2.00 per bowl" at bounding box center [354, 150] width 67 height 12
click at [398, 151] on div at bounding box center [398, 150] width 11 height 11
click at [223, 131] on div "Group" at bounding box center [227, 134] width 16 height 7
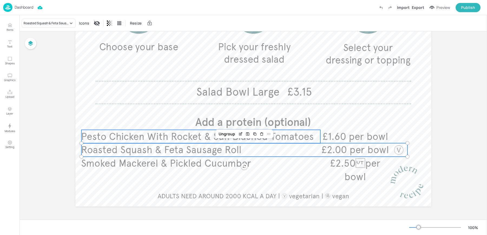
click at [173, 140] on span "Pesto Chicken With Rocket & Sun Blushed Tomatoes" at bounding box center [197, 137] width 233 height 12
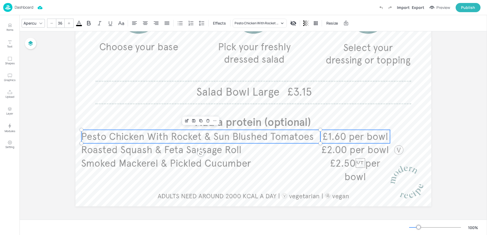
click at [371, 134] on span "£1.60 per bowl" at bounding box center [354, 137] width 65 height 12
click at [219, 120] on div "Group" at bounding box center [218, 120] width 16 height 7
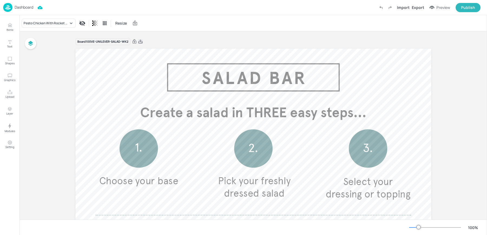
click at [138, 42] on icon at bounding box center [140, 41] width 4 height 4
click at [137, 41] on div at bounding box center [137, 41] width 12 height 5
click at [141, 41] on icon at bounding box center [140, 41] width 5 height 5
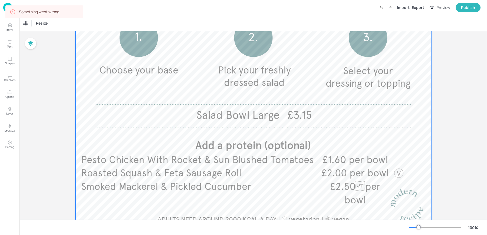
scroll to position [110, 0]
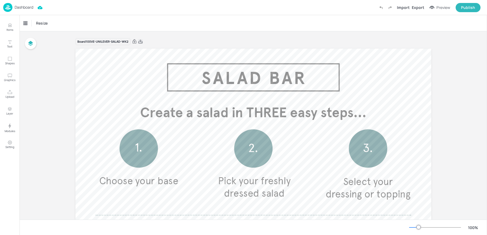
click at [141, 43] on icon at bounding box center [140, 41] width 5 height 5
click at [6, 8] on img at bounding box center [7, 7] width 9 height 9
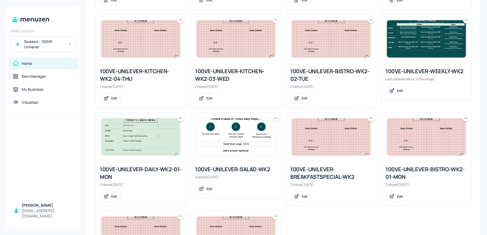
scroll to position [348, 0]
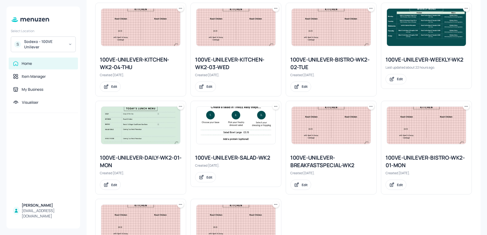
click at [233, 126] on img at bounding box center [235, 125] width 79 height 37
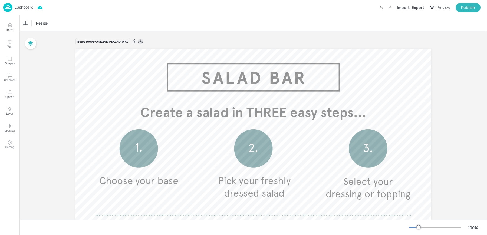
click at [142, 41] on icon at bounding box center [140, 41] width 5 height 5
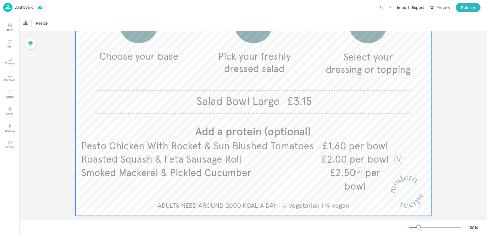
scroll to position [134, 0]
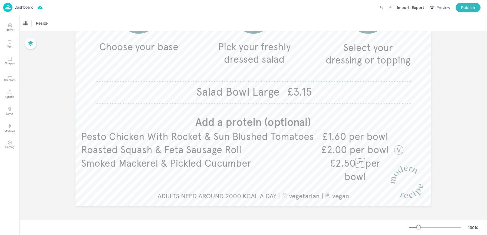
click at [8, 9] on img at bounding box center [7, 7] width 9 height 9
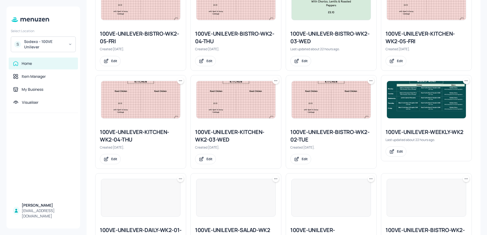
scroll to position [362, 0]
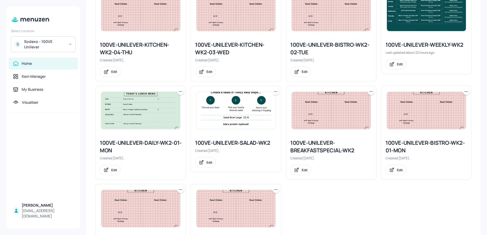
click at [229, 115] on img at bounding box center [235, 110] width 79 height 37
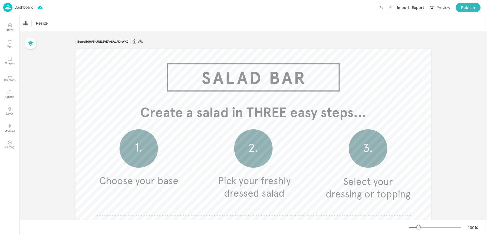
click at [21, 9] on p "Dashboard" at bounding box center [24, 7] width 19 height 4
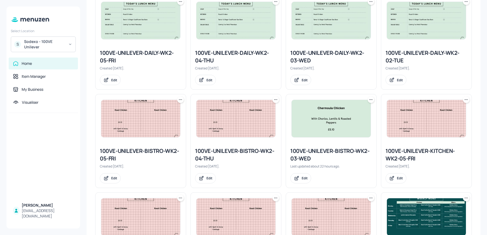
scroll to position [160, 0]
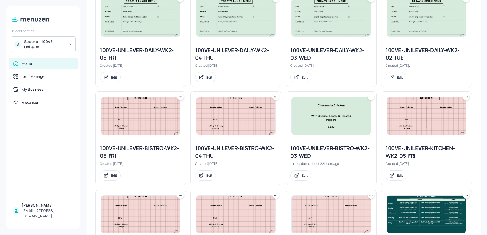
click at [415, 217] on img at bounding box center [426, 214] width 79 height 37
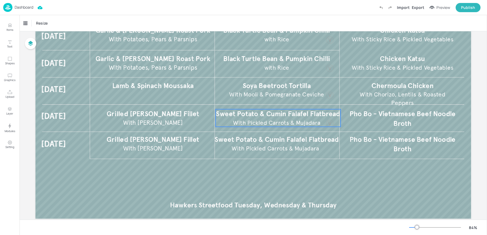
scroll to position [87, 0]
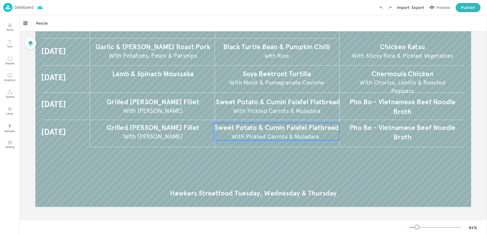
click at [256, 128] on span "Sweet Potato & Cumin Falafel Flatbread" at bounding box center [276, 127] width 124 height 8
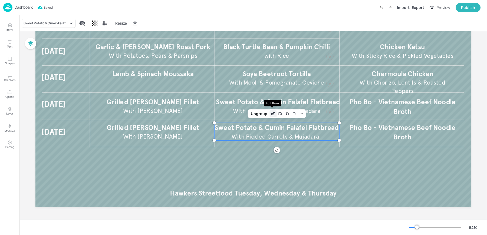
click at [272, 113] on icon "Edit Item" at bounding box center [273, 114] width 5 height 4
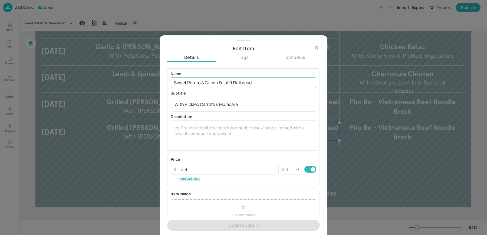
click at [219, 83] on input "Sweet Potato & Cumin Falafel Flatbread" at bounding box center [244, 82] width 146 height 11
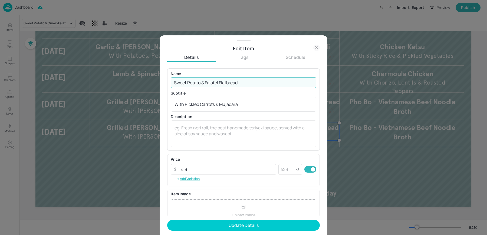
type input "Sweet Potato & Falafel Flatbread"
click at [167, 220] on button "Update Details" at bounding box center [243, 225] width 153 height 11
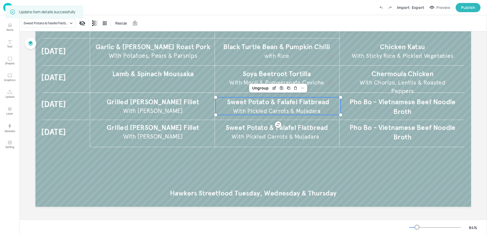
click at [269, 99] on span "Sweet Potato & Falafel Flatbread" at bounding box center [278, 102] width 102 height 8
click at [275, 87] on icon "Edit Item" at bounding box center [274, 88] width 5 height 4
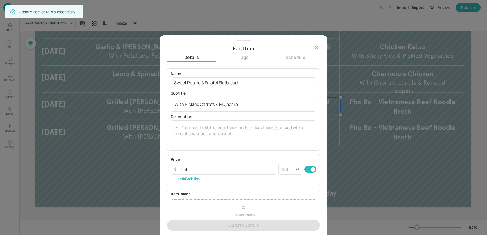
click at [315, 50] on icon at bounding box center [316, 48] width 6 height 6
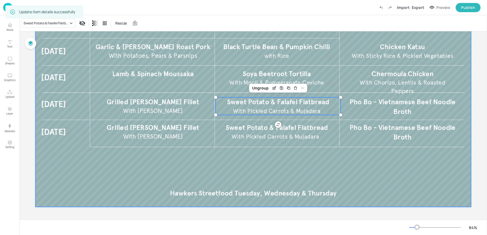
click at [331, 170] on div at bounding box center [252, 84] width 435 height 245
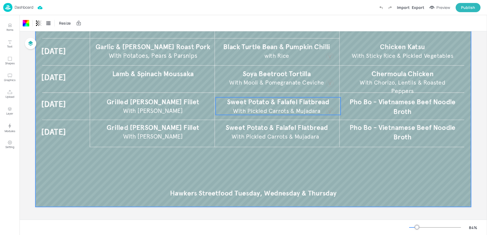
click at [316, 102] on span "Sweet Potato & Falafel Flatbread" at bounding box center [278, 102] width 102 height 8
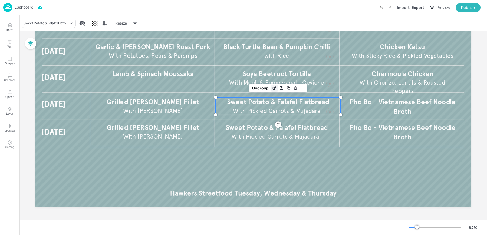
click at [273, 89] on icon "Edit Item" at bounding box center [274, 88] width 5 height 4
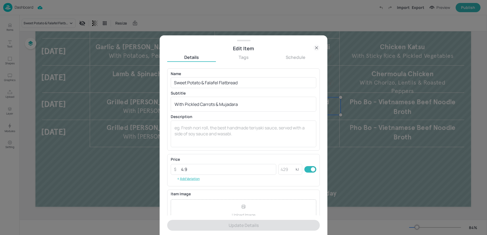
scroll to position [52, 0]
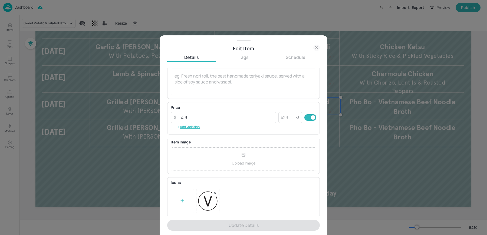
click at [175, 198] on div at bounding box center [182, 201] width 23 height 24
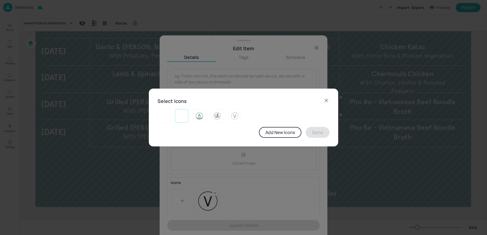
click at [184, 116] on img at bounding box center [181, 116] width 8 height 9
click at [312, 136] on button "Done" at bounding box center [318, 132] width 24 height 11
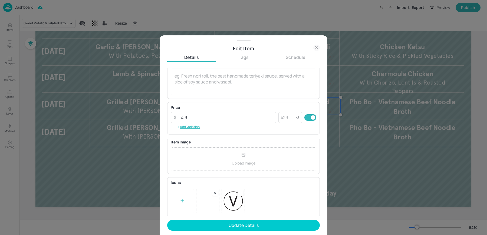
click at [214, 193] on icon at bounding box center [214, 193] width 1 height 1
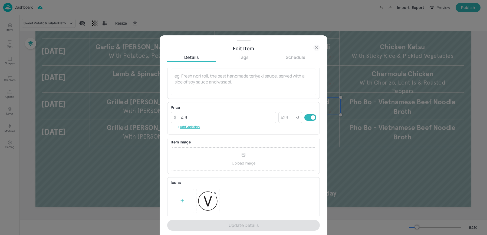
click at [316, 48] on icon at bounding box center [316, 48] width 2 height 2
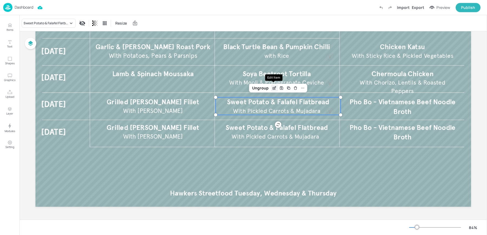
click at [273, 88] on icon "Edit Item" at bounding box center [274, 88] width 5 height 4
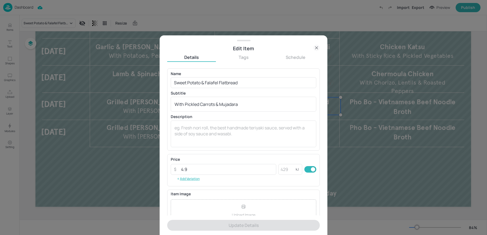
scroll to position [52, 0]
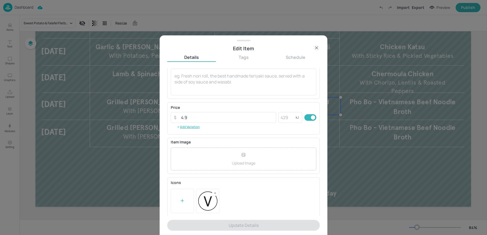
click at [176, 200] on div at bounding box center [182, 201] width 23 height 24
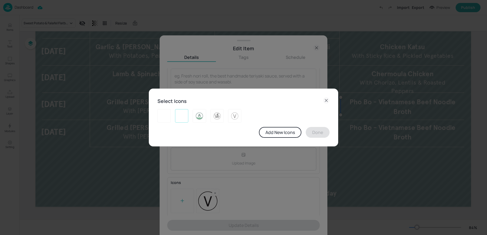
click at [183, 113] on img at bounding box center [181, 116] width 8 height 9
click at [310, 131] on button "Done" at bounding box center [318, 132] width 24 height 11
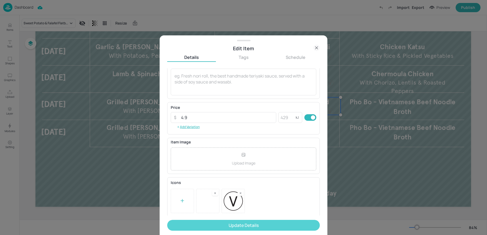
click at [214, 225] on button "Update Details" at bounding box center [243, 225] width 153 height 11
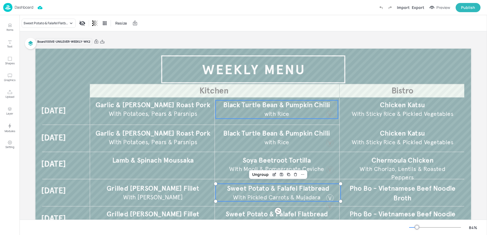
scroll to position [87, 0]
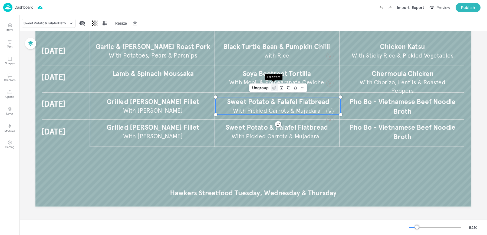
click at [272, 86] on icon "Edit Item" at bounding box center [274, 88] width 5 height 4
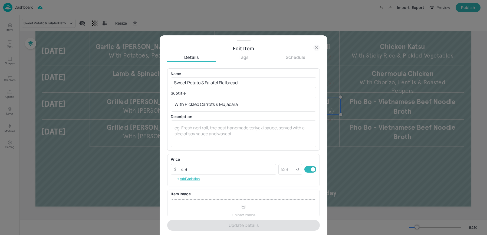
click at [314, 45] on icon at bounding box center [316, 48] width 6 height 6
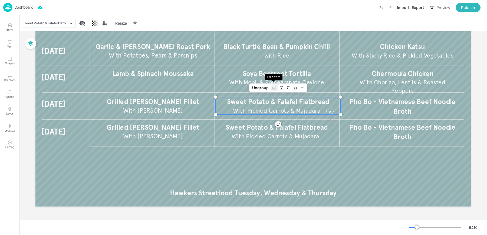
click at [274, 91] on div "Edit Item" at bounding box center [274, 87] width 7 height 7
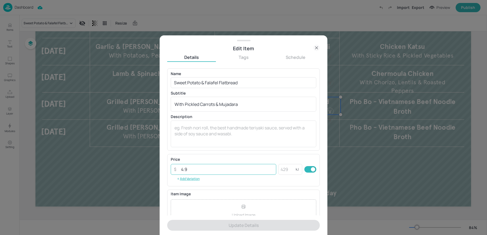
scroll to position [52, 0]
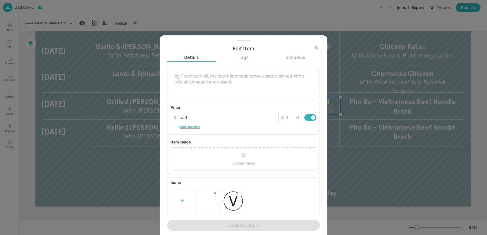
click at [241, 193] on icon at bounding box center [240, 193] width 1 height 1
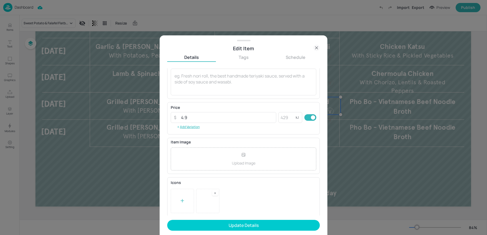
click at [220, 192] on div at bounding box center [244, 201] width 146 height 24
click at [216, 192] on rect at bounding box center [215, 193] width 4 height 4
click at [173, 196] on div at bounding box center [182, 201] width 23 height 24
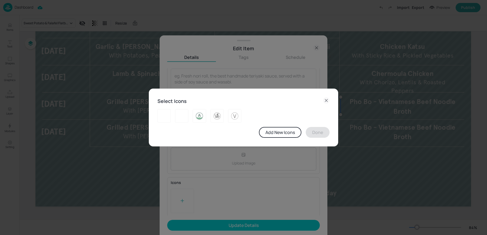
click at [245, 115] on div at bounding box center [241, 114] width 176 height 18
click at [235, 115] on img at bounding box center [234, 116] width 8 height 9
click at [323, 133] on button "Done" at bounding box center [318, 132] width 24 height 11
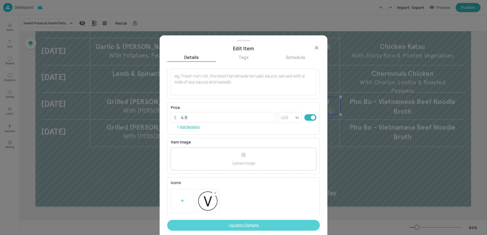
click at [229, 222] on button "Update Details" at bounding box center [243, 225] width 153 height 11
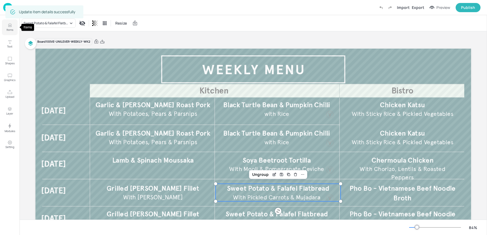
click at [9, 26] on icon "Items" at bounding box center [9, 25] width 5 height 5
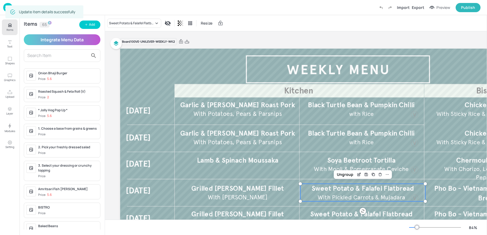
click at [56, 57] on input "text" at bounding box center [57, 55] width 61 height 9
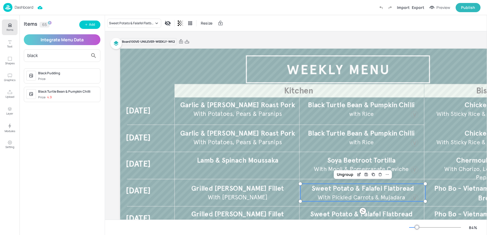
type input "black"
click at [49, 98] on p "4.9" at bounding box center [49, 97] width 5 height 4
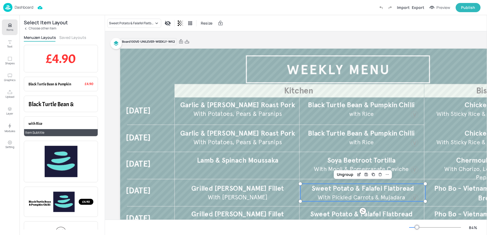
scroll to position [16, 0]
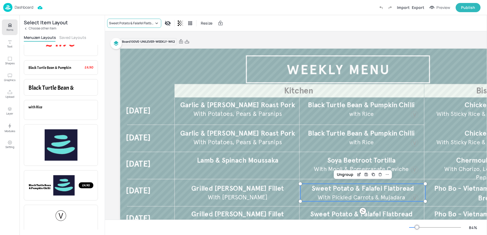
click at [122, 23] on div "Sweet Potato & Falafel Flatbread" at bounding box center [131, 23] width 45 height 5
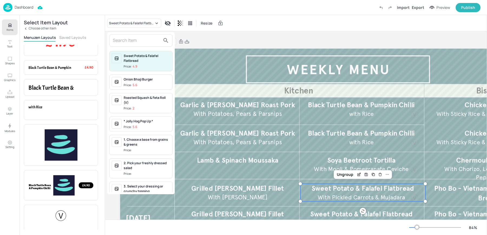
click at [14, 31] on div at bounding box center [243, 117] width 487 height 235
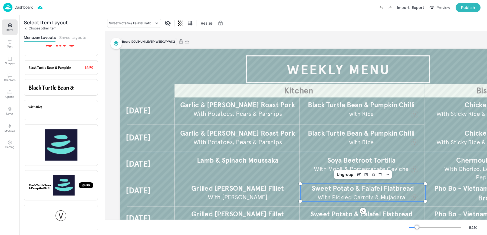
click at [8, 29] on div "Sweet Potato & Falafel Flatbread Price: 4.9 Onion Bhaji Burger Price: 5.6 Roast…" at bounding box center [243, 118] width 487 height 233
click at [6, 27] on button "Items" at bounding box center [10, 27] width 16 height 16
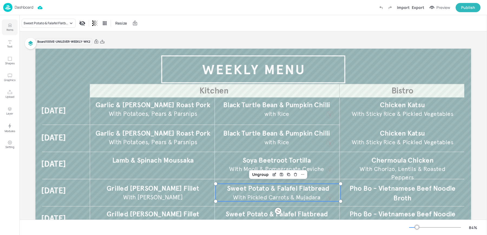
click at [12, 28] on p "Items" at bounding box center [9, 30] width 7 height 4
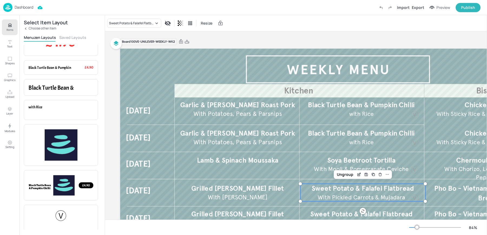
click at [49, 29] on p "Choose other item" at bounding box center [43, 29] width 28 height 4
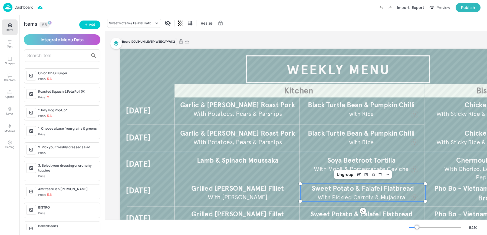
click at [85, 31] on div "Items 65 Add Integrate Menu Data Onion Bhaji Burger Price: 5.6 Roasted Squash &…" at bounding box center [61, 125] width 85 height 220
click at [85, 28] on button "Add" at bounding box center [89, 25] width 21 height 8
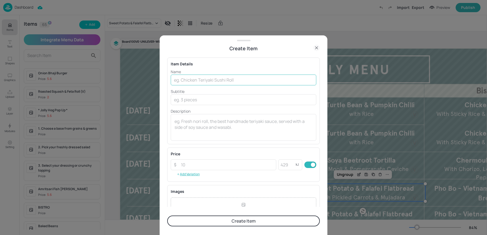
click at [240, 81] on input "text" at bounding box center [244, 80] width 146 height 11
type input "ICON TEST"
click at [167, 216] on button "Create Item" at bounding box center [243, 221] width 153 height 11
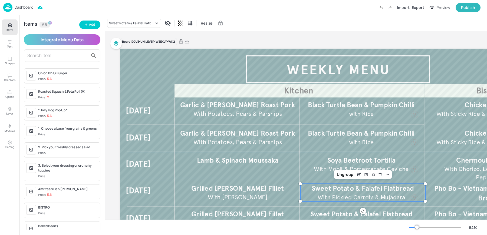
click at [44, 56] on input "text" at bounding box center [57, 55] width 61 height 9
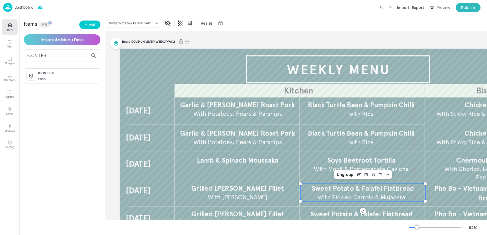
type input "ICON TES"
click at [50, 76] on div "ICON TEST Price:" at bounding box center [68, 76] width 60 height 11
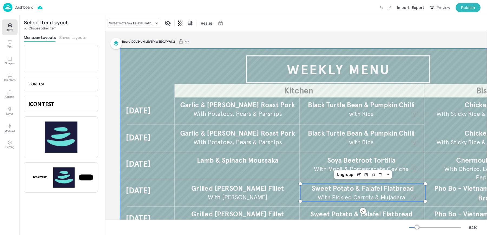
click at [215, 66] on div at bounding box center [337, 171] width 435 height 245
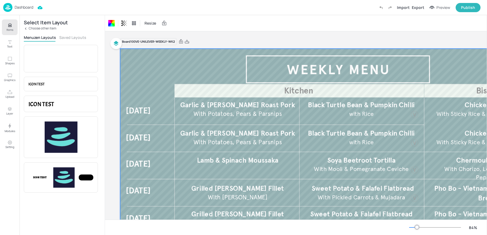
click at [64, 36] on button "Saved Layouts" at bounding box center [72, 37] width 27 height 5
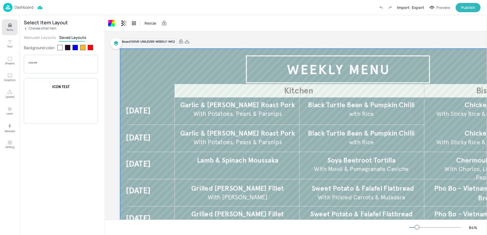
click at [33, 35] on button "Menuzen Layouts" at bounding box center [40, 37] width 32 height 5
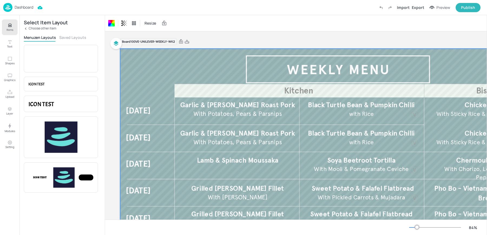
click at [67, 32] on div "Select Item Layout Choose other item Menuzen Layouts Saved Layouts Item Price I…" at bounding box center [61, 125] width 85 height 220
click at [66, 35] on button "Saved Layouts" at bounding box center [72, 37] width 27 height 5
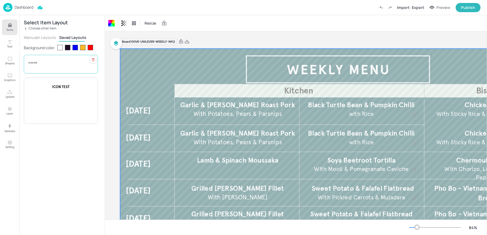
click at [53, 59] on div "ICON TEST" at bounding box center [61, 64] width 74 height 19
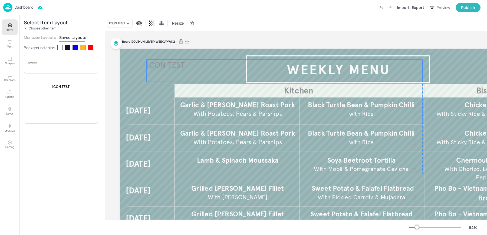
drag, startPoint x: 346, startPoint y: 143, endPoint x: 249, endPoint y: 71, distance: 121.1
click at [249, 71] on div "ICON TEST" at bounding box center [285, 71] width 276 height 22
click at [278, 50] on icon "Edit Item" at bounding box center [278, 49] width 2 height 2
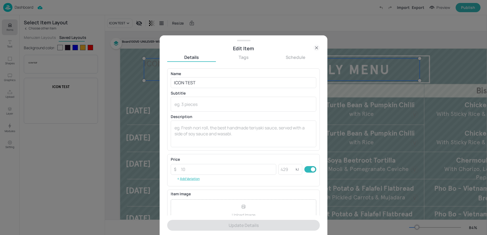
scroll to position [52, 0]
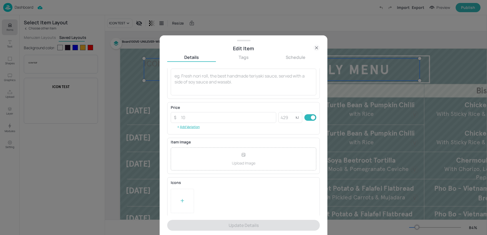
click at [176, 202] on div at bounding box center [182, 201] width 23 height 24
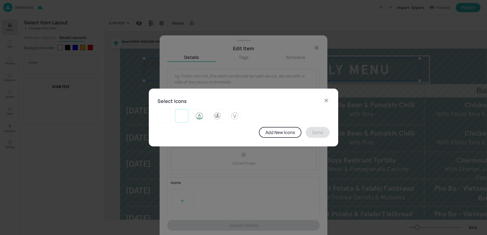
click at [176, 120] on div at bounding box center [181, 116] width 13 height 14
click at [310, 131] on button "Done" at bounding box center [318, 132] width 24 height 11
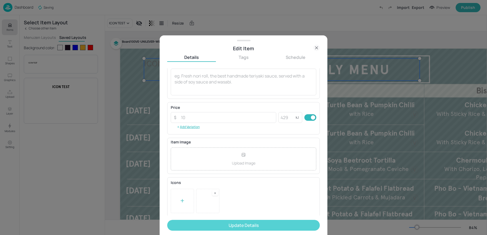
click at [228, 223] on button "Update Details" at bounding box center [243, 225] width 153 height 11
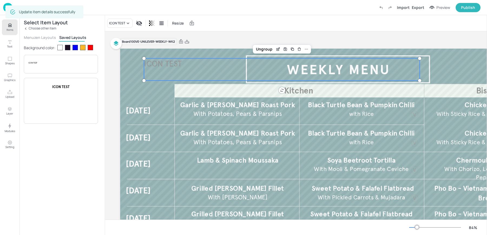
click at [25, 27] on icon at bounding box center [26, 29] width 4 height 4
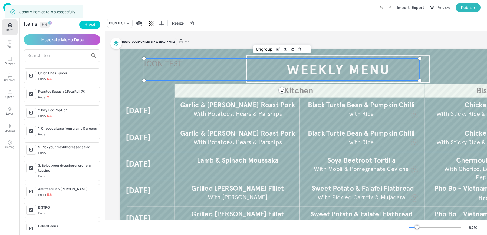
click at [54, 56] on input "text" at bounding box center [57, 55] width 61 height 9
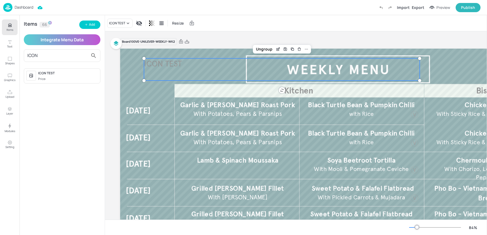
type input "ICON"
click at [61, 77] on span "Price:" at bounding box center [68, 79] width 60 height 5
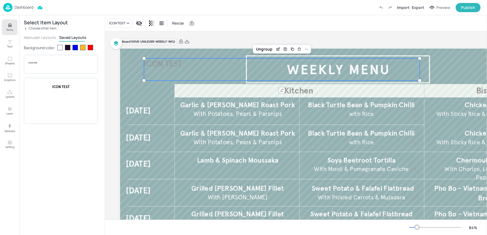
click at [43, 35] on button "Menuzen Layouts" at bounding box center [40, 37] width 32 height 5
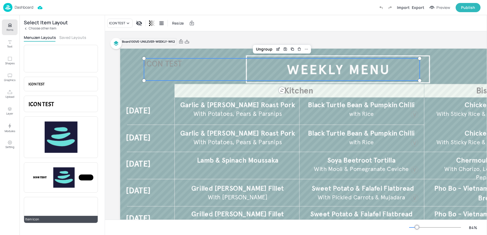
click at [57, 206] on div at bounding box center [61, 208] width 12 height 12
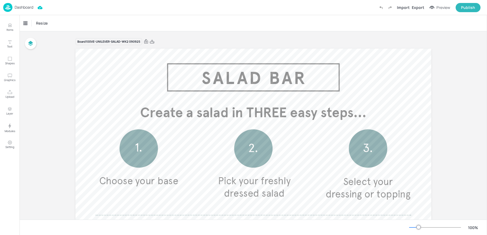
click at [204, 47] on div "Board 100VE-UNILEVER-SALAD-WK2 090925 Salad Bowl Large £3.15 Add a protein (opt…" at bounding box center [253, 196] width 356 height 316
click at [153, 44] on icon at bounding box center [152, 41] width 5 height 5
click at [8, 95] on p "Upload" at bounding box center [9, 97] width 9 height 4
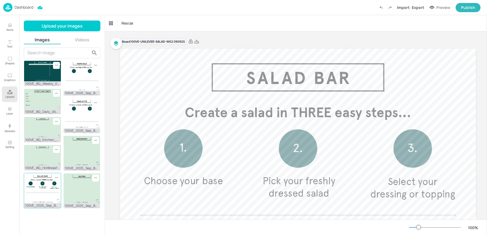
click at [47, 185] on img at bounding box center [42, 188] width 37 height 30
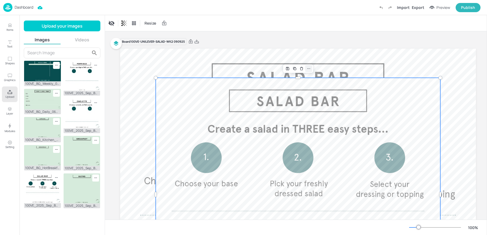
click at [309, 70] on icon at bounding box center [308, 69] width 4 height 4
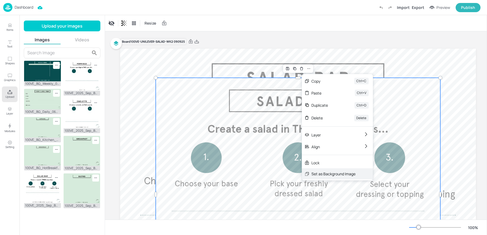
click at [317, 174] on div "Set as Background Image" at bounding box center [333, 174] width 44 height 6
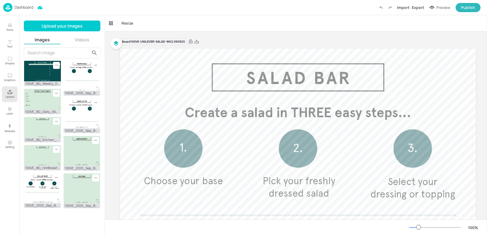
click at [256, 29] on div "Resize" at bounding box center [296, 23] width 382 height 16
click at [197, 42] on icon at bounding box center [196, 41] width 4 height 4
click at [19, 11] on div "Something went wrong" at bounding box center [39, 12] width 40 height 10
click at [54, 176] on icon at bounding box center [56, 178] width 5 height 5
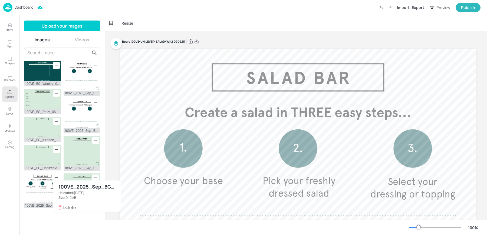
click at [67, 207] on span "Delete" at bounding box center [90, 208] width 54 height 4
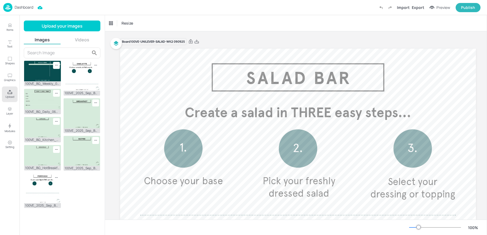
click at [58, 28] on button "Upload your images" at bounding box center [62, 26] width 77 height 11
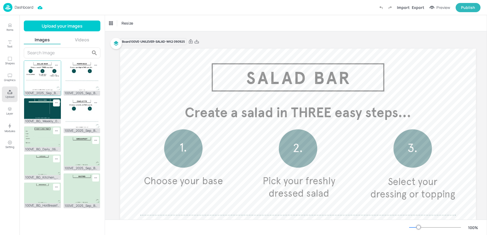
click at [37, 78] on img at bounding box center [42, 76] width 37 height 30
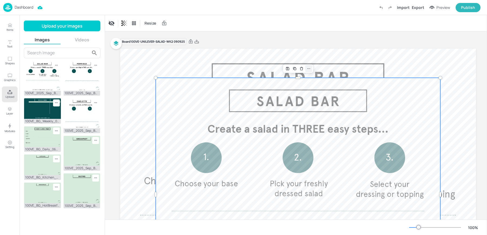
click at [308, 68] on icon at bounding box center [308, 69] width 4 height 4
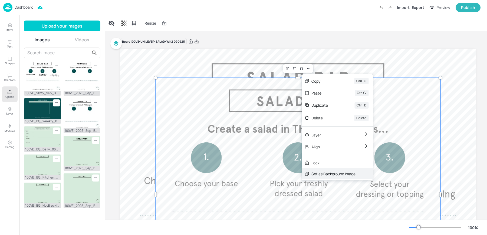
click at [316, 178] on div "Set as Background Image" at bounding box center [337, 174] width 71 height 11
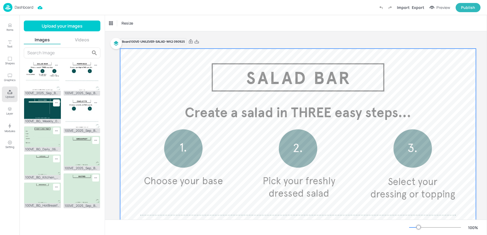
scroll to position [136, 0]
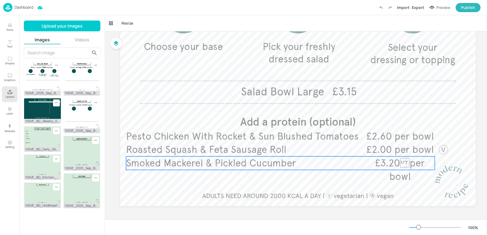
click at [404, 160] on span "£3.20per bowl" at bounding box center [400, 169] width 50 height 25
click at [266, 144] on div "Ungroup" at bounding box center [262, 147] width 21 height 7
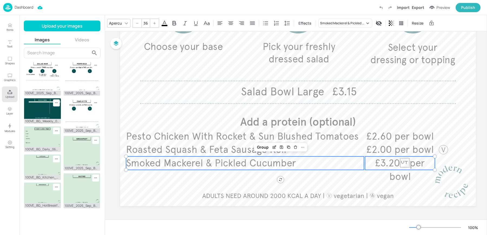
click at [407, 164] on span "£3.20per bowl" at bounding box center [400, 169] width 50 height 25
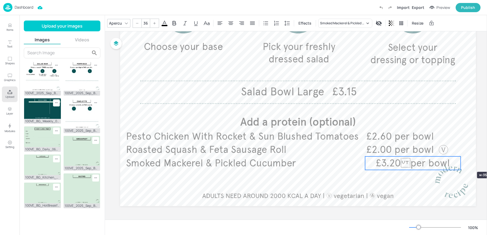
drag, startPoint x: 435, startPoint y: 162, endPoint x: 461, endPoint y: 162, distance: 25.7
click at [461, 162] on div at bounding box center [460, 164] width 4 height 14
click at [219, 20] on icon at bounding box center [220, 23] width 6 height 6
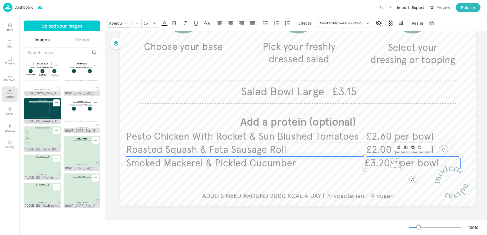
click at [371, 145] on span "£2.00 per bowl" at bounding box center [399, 150] width 67 height 12
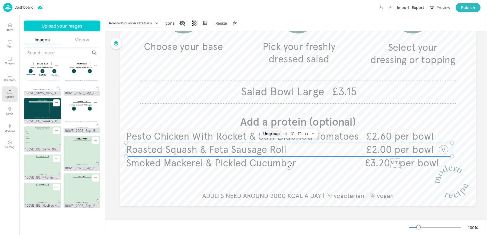
click at [271, 132] on div "Ungroup" at bounding box center [271, 133] width 21 height 7
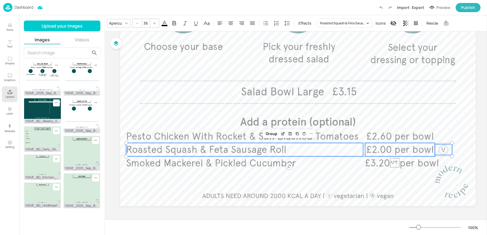
click at [444, 149] on div at bounding box center [443, 149] width 11 height 11
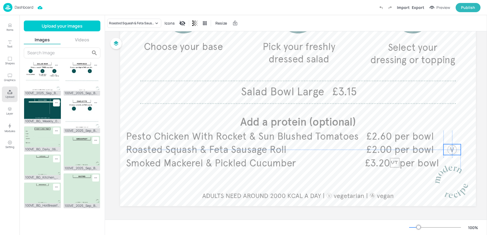
drag, startPoint x: 444, startPoint y: 149, endPoint x: 452, endPoint y: 149, distance: 8.4
click at [452, 149] on div at bounding box center [452, 149] width 11 height 11
click at [418, 149] on span "£2.00 per bowl" at bounding box center [399, 150] width 67 height 12
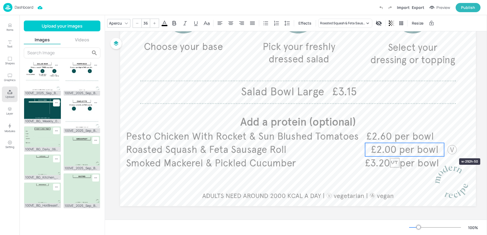
drag, startPoint x: 434, startPoint y: 149, endPoint x: 444, endPoint y: 149, distance: 10.5
click at [444, 149] on div at bounding box center [444, 150] width 4 height 14
click at [219, 23] on icon at bounding box center [220, 23] width 6 height 6
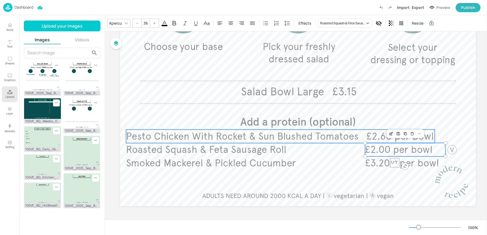
click at [375, 136] on span "£2.60 per bowl" at bounding box center [399, 137] width 67 height 12
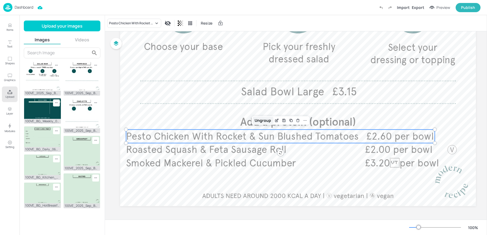
click at [266, 120] on div "Ungroup" at bounding box center [262, 120] width 21 height 7
click at [383, 134] on span "£2.60 per bowl" at bounding box center [399, 137] width 67 height 12
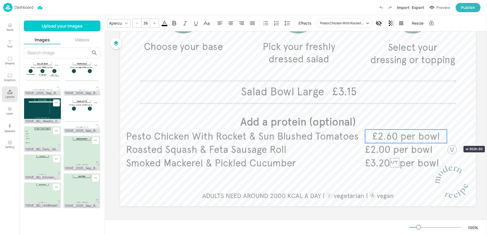
drag, startPoint x: 435, startPoint y: 136, endPoint x: 447, endPoint y: 136, distance: 11.9
click at [447, 136] on div at bounding box center [446, 137] width 4 height 14
click at [218, 21] on icon at bounding box center [219, 23] width 5 height 4
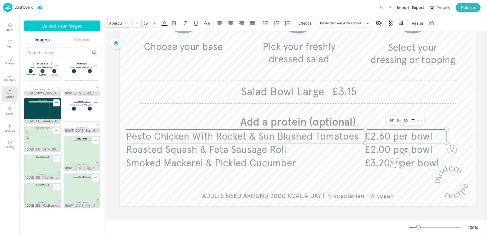
type input "36"
click at [247, 141] on span "Pesto Chicken With Rocket & Sun Blushed Tomatoes" at bounding box center [242, 137] width 233 height 12
click at [375, 134] on span "£2.60 per bowl" at bounding box center [398, 137] width 67 height 12
click at [274, 118] on div "Group" at bounding box center [269, 120] width 16 height 7
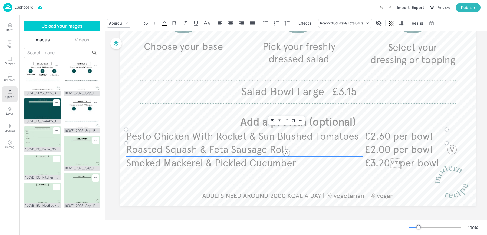
click at [234, 149] on span "Roasted Squash & Feta Sausage Roll" at bounding box center [206, 150] width 160 height 12
click at [407, 152] on span "£2.00 per bowl" at bounding box center [398, 150] width 67 height 12
click at [456, 149] on div at bounding box center [452, 149] width 11 height 11
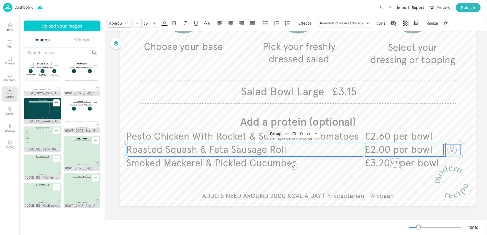
click at [274, 131] on div "Group" at bounding box center [276, 133] width 16 height 7
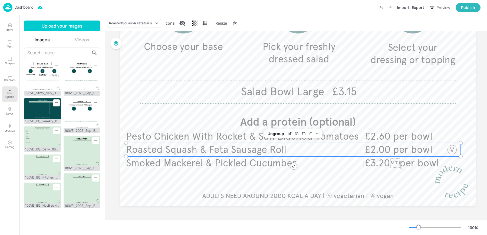
click at [255, 166] on span "Smoked Mackerel & Pickled Cucumber" at bounding box center [211, 163] width 170 height 12
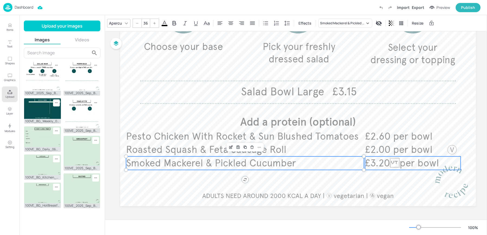
click at [411, 162] on span "£3.20per bowl" at bounding box center [402, 163] width 74 height 12
click at [275, 146] on div "Group" at bounding box center [276, 147] width 16 height 7
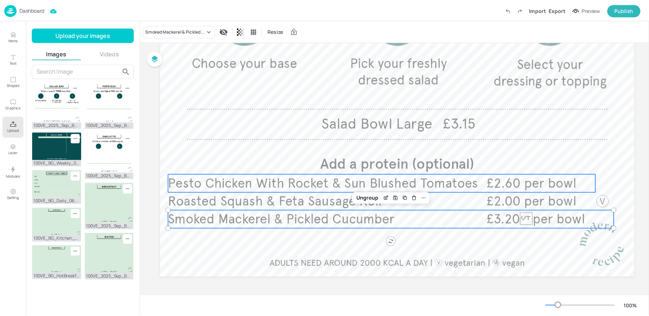
scroll to position [0, 0]
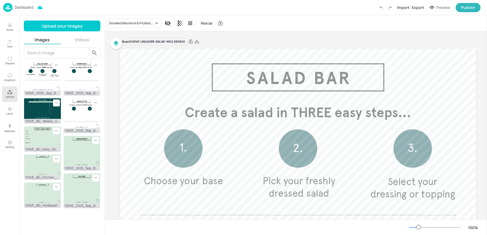
click at [215, 42] on div "Board 100VE-UNILEVER-SALAD-WK2 090925" at bounding box center [298, 42] width 356 height 8
click at [198, 43] on icon at bounding box center [196, 41] width 4 height 4
click at [420, 9] on div "Export" at bounding box center [418, 8] width 12 height 6
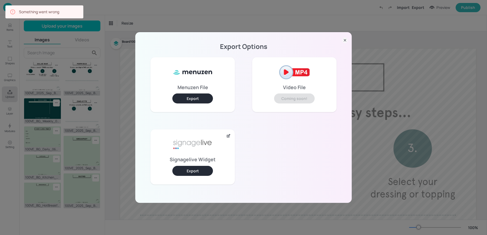
click at [191, 172] on button "Export" at bounding box center [192, 171] width 41 height 10
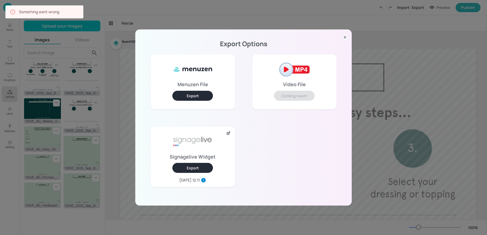
click at [219, 14] on div "Export Options Menuzen File Export Video File Coming soon! Signagelive Widget E…" at bounding box center [243, 117] width 487 height 235
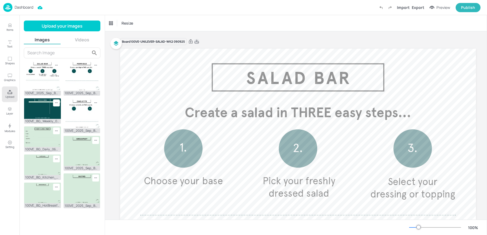
click at [197, 40] on icon at bounding box center [196, 41] width 5 height 5
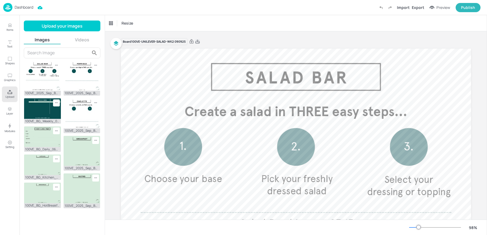
click at [196, 42] on icon at bounding box center [197, 41] width 4 height 4
click at [11, 10] on icon at bounding box center [12, 11] width 5 height 5
click at [8, 9] on div "Something went wrong" at bounding box center [44, 11] width 78 height 13
click at [5, 8] on img at bounding box center [7, 7] width 9 height 9
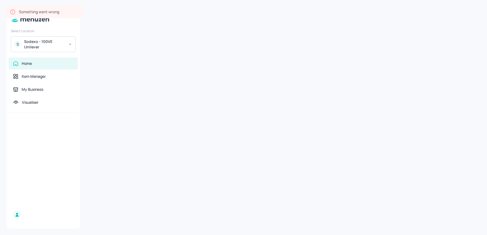
click at [5, 8] on div "Select Location S Sodexo - 100VE Unilever Home Item Manager My Business Visuali…" at bounding box center [243, 117] width 487 height 235
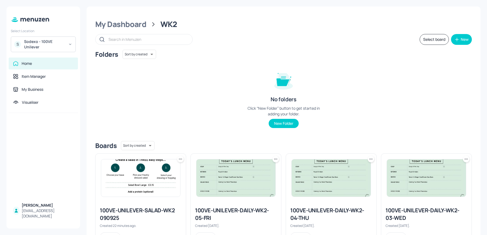
click at [47, 36] on div "Select Location S Sodexo - 100VE Unilever" at bounding box center [43, 40] width 74 height 26
click at [42, 41] on div "Sodexo - 100VE Unilever" at bounding box center [44, 44] width 41 height 11
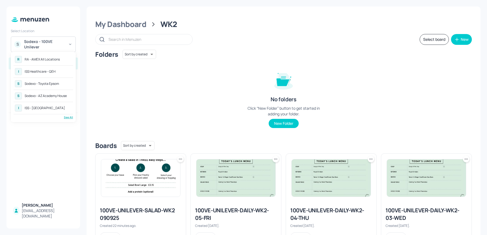
click at [57, 61] on div "RA - AMEX All Locations" at bounding box center [42, 59] width 35 height 3
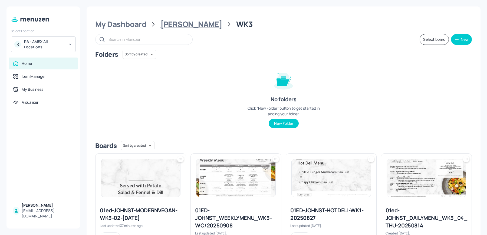
click at [173, 23] on div "[PERSON_NAME]" at bounding box center [191, 24] width 62 height 10
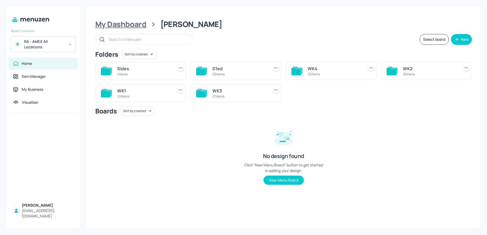
click at [131, 23] on div "My Dashboard" at bounding box center [120, 24] width 51 height 10
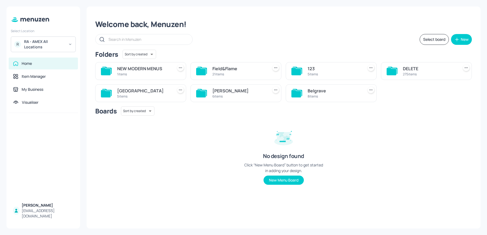
click at [324, 86] on div "Belgrave 8 items" at bounding box center [331, 93] width 91 height 18
click at [321, 92] on div "Belgrave" at bounding box center [335, 91] width 54 height 6
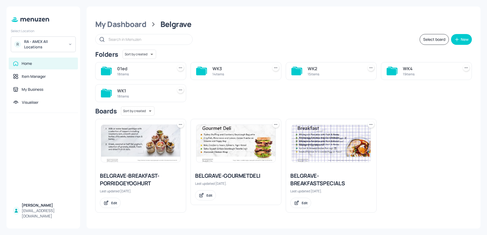
click at [224, 70] on div "WK3" at bounding box center [239, 68] width 54 height 6
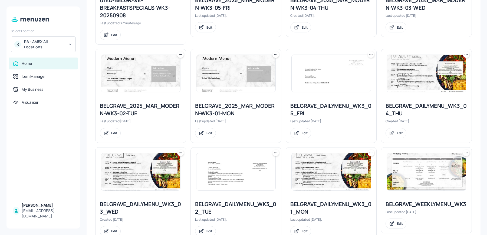
scroll to position [206, 0]
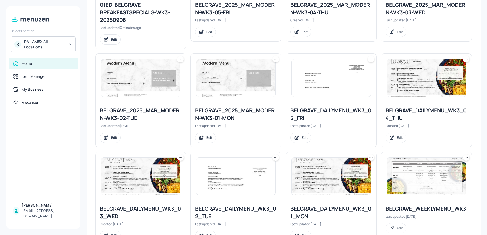
click at [239, 88] on img at bounding box center [235, 78] width 79 height 37
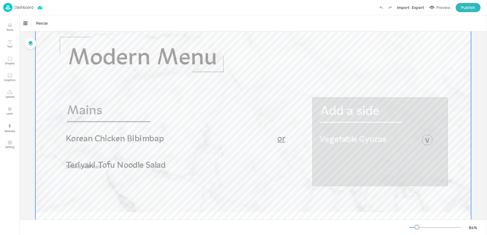
scroll to position [41, 0]
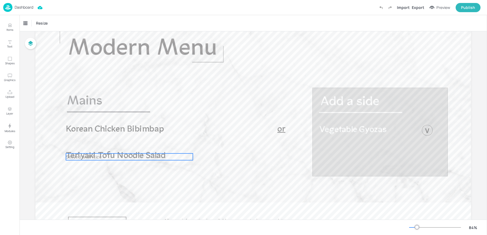
click at [93, 157] on span "Served with Rice" at bounding box center [84, 157] width 36 height 6
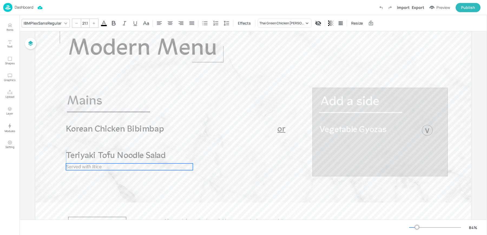
drag, startPoint x: 83, startPoint y: 157, endPoint x: 83, endPoint y: 167, distance: 10.0
click at [83, 167] on span "Served with Rice" at bounding box center [84, 167] width 36 height 6
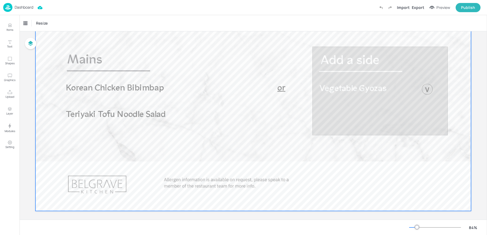
scroll to position [0, 0]
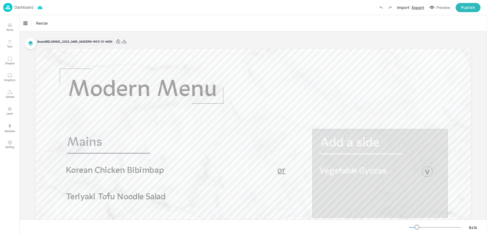
click at [422, 7] on div "Export" at bounding box center [418, 8] width 12 height 6
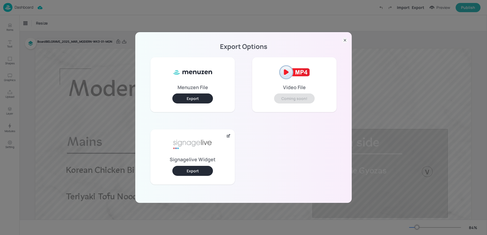
click at [201, 171] on button "Export" at bounding box center [192, 171] width 41 height 10
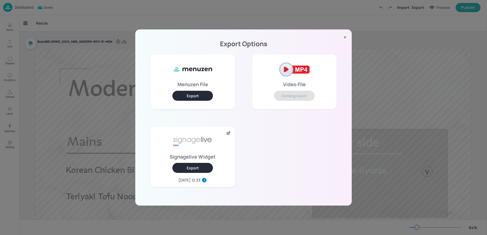
click at [114, 5] on div "Export Options Menuzen File Export Video File Coming soon! Signagelive Widget E…" at bounding box center [243, 117] width 487 height 235
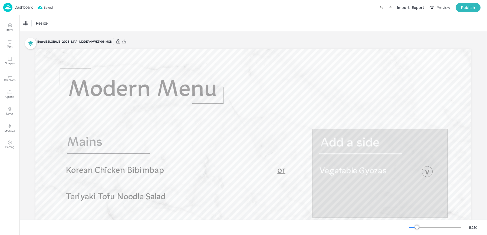
click at [20, 5] on div "Dashboard" at bounding box center [18, 7] width 30 height 9
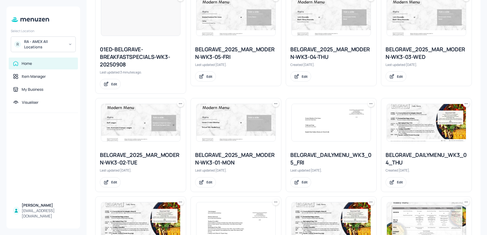
scroll to position [200, 0]
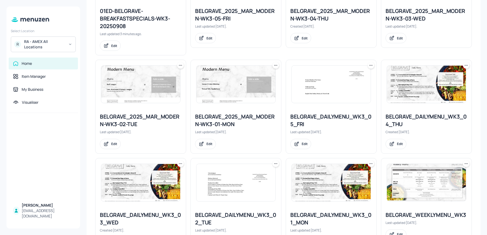
click at [153, 92] on img at bounding box center [140, 84] width 79 height 37
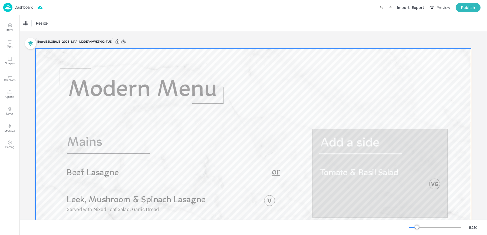
scroll to position [66, 0]
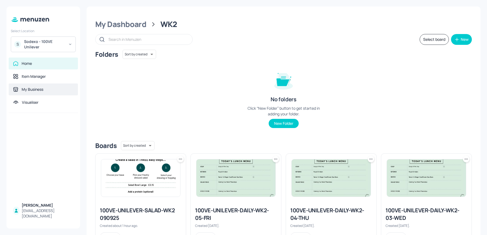
click at [26, 84] on div "My Business" at bounding box center [43, 90] width 69 height 12
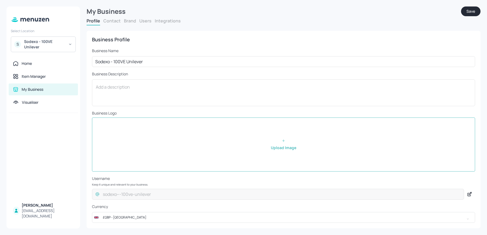
click at [143, 20] on button "Users" at bounding box center [145, 21] width 12 height 6
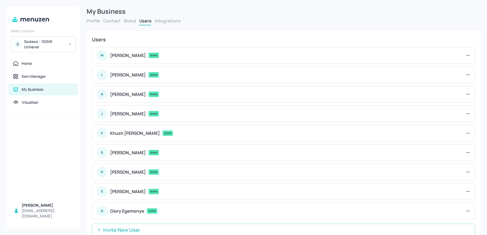
click at [136, 230] on span "Invite New User" at bounding box center [121, 229] width 42 height 5
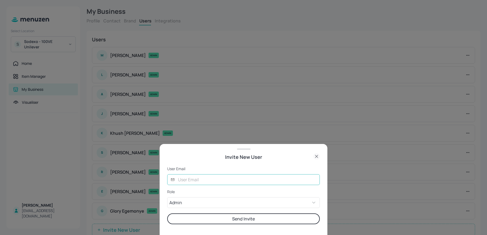
click at [186, 178] on input "text" at bounding box center [247, 179] width 145 height 11
type input "[EMAIL_ADDRESS][DOMAIN_NAME]"
click at [167, 214] on button "Send Invite" at bounding box center [243, 219] width 153 height 11
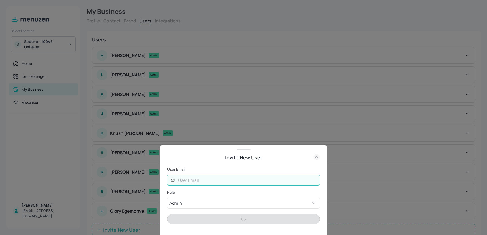
scroll to position [35, 0]
